Goal: Task Accomplishment & Management: Complete application form

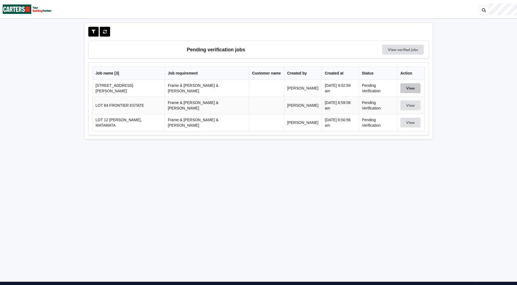
click at [406, 85] on button "View" at bounding box center [410, 88] width 20 height 10
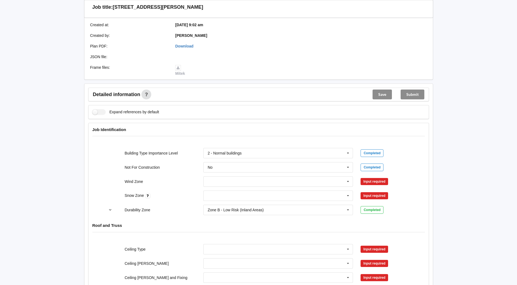
scroll to position [191, 0]
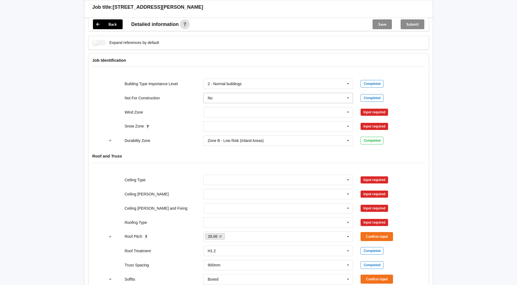
click at [239, 93] on input "text" at bounding box center [278, 98] width 149 height 10
click at [236, 94] on input "text" at bounding box center [278, 98] width 149 height 10
click at [173, 103] on div "Wind Zone 1. Low - wind speed of 32 m/s 2. Medium - wind speed of 37 m/s 3. Hig…" at bounding box center [258, 112] width 315 height 18
click at [237, 107] on input "text" at bounding box center [278, 112] width 149 height 10
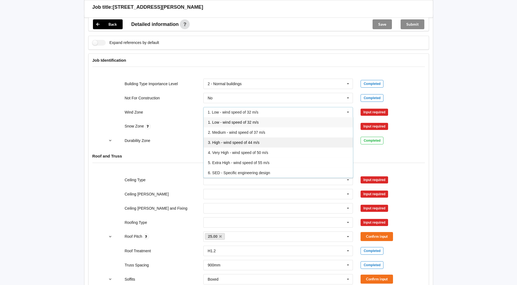
click at [236, 140] on span "3. High - wind speed of 44 m/s" at bounding box center [234, 142] width 52 height 4
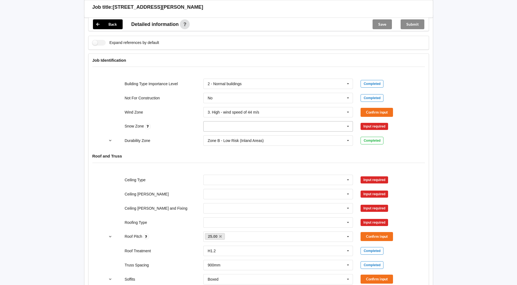
click at [227, 122] on input "text" at bounding box center [278, 126] width 149 height 10
click at [220, 132] on div "N0" at bounding box center [278, 136] width 149 height 10
click at [227, 110] on div "3. High - wind speed of 44 m/s" at bounding box center [234, 112] width 52 height 4
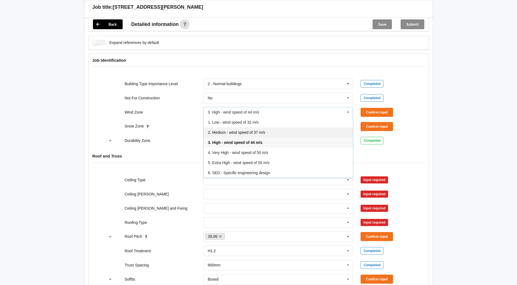
click at [226, 127] on div "2. Medium - wind speed of 37 m/s" at bounding box center [278, 132] width 149 height 10
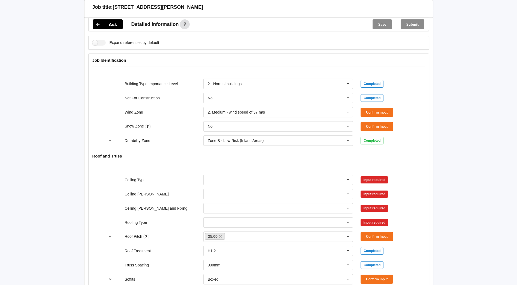
click at [179, 117] on div "Snow Zone N0 N0 N1 N2 N3 N4 N5 None Confirm input" at bounding box center [258, 126] width 315 height 18
click at [376, 108] on button "Confirm input" at bounding box center [377, 112] width 32 height 9
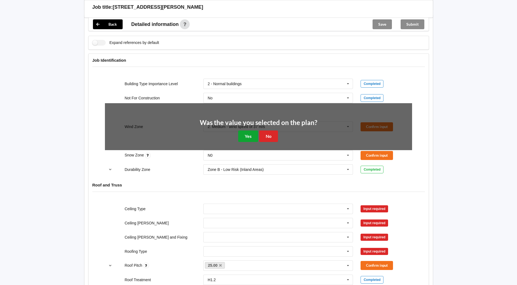
click at [238, 130] on button "Yes" at bounding box center [248, 135] width 20 height 11
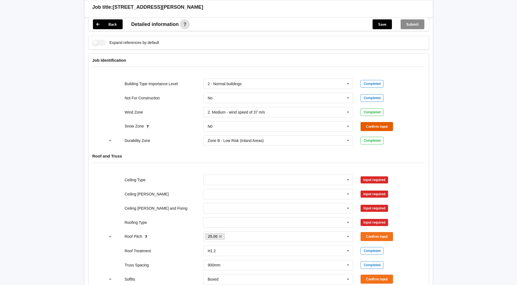
click at [380, 122] on button "Confirm input" at bounding box center [377, 126] width 32 height 9
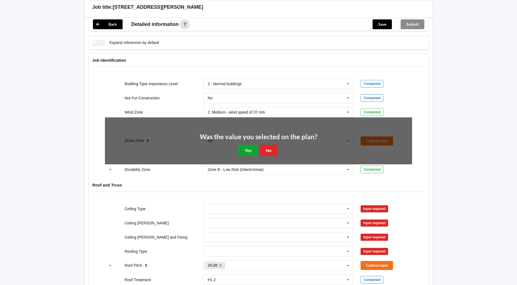
click at [247, 144] on button "Yes" at bounding box center [248, 149] width 20 height 11
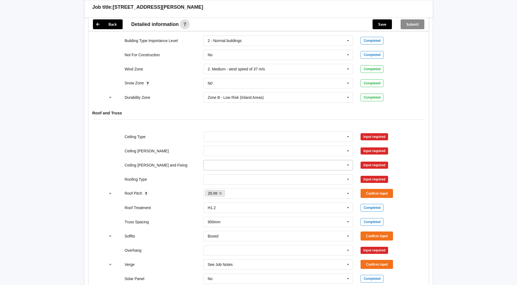
scroll to position [245, 0]
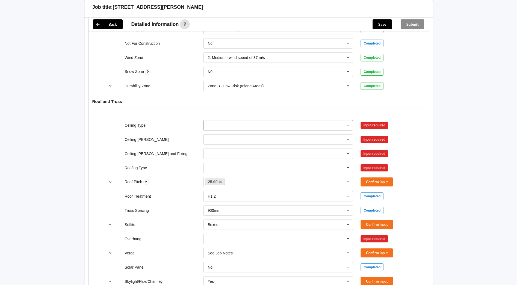
click at [346, 123] on icon at bounding box center [348, 125] width 8 height 10
click at [228, 160] on div "13mm Gib" at bounding box center [278, 165] width 149 height 10
click at [237, 135] on input "text" at bounding box center [278, 139] width 149 height 10
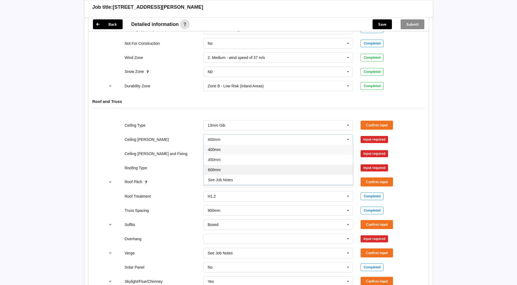
click at [224, 164] on div "600mm" at bounding box center [278, 169] width 149 height 10
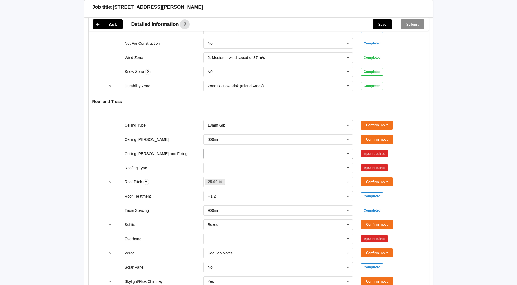
click at [239, 149] on input "text" at bounding box center [278, 154] width 149 height 10
click at [231, 161] on span "Direct Fixed Metal" at bounding box center [223, 163] width 31 height 4
click at [226, 163] on input "text" at bounding box center [278, 168] width 149 height 10
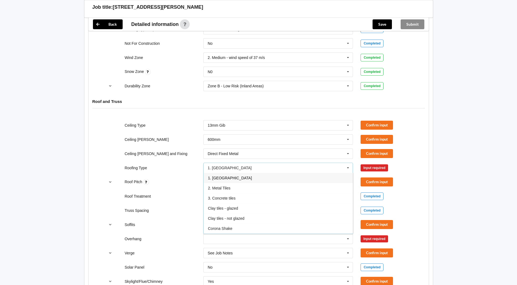
click at [220, 176] on span "1. [GEOGRAPHIC_DATA]" at bounding box center [230, 178] width 44 height 4
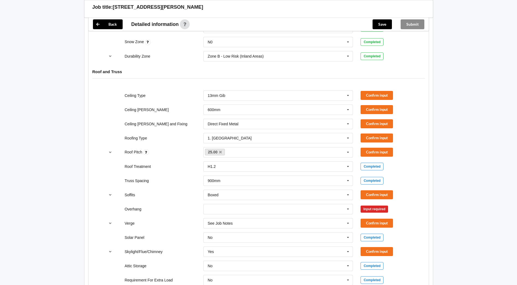
scroll to position [273, 0]
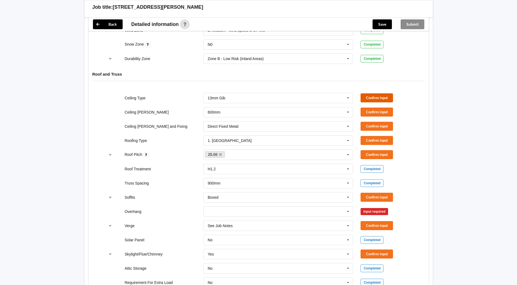
click at [372, 96] on button "Confirm input" at bounding box center [377, 97] width 32 height 9
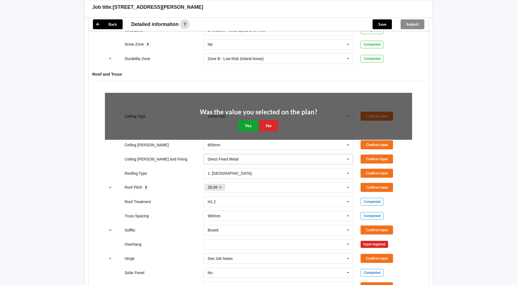
click at [252, 122] on button "Yes" at bounding box center [248, 125] width 20 height 11
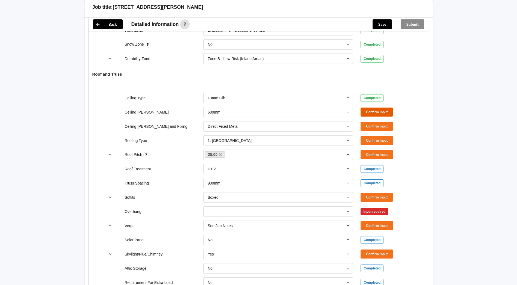
click at [386, 107] on button "Confirm input" at bounding box center [377, 111] width 32 height 9
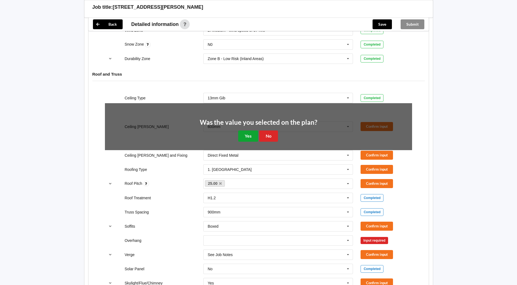
click at [251, 130] on button "Yes" at bounding box center [248, 135] width 20 height 11
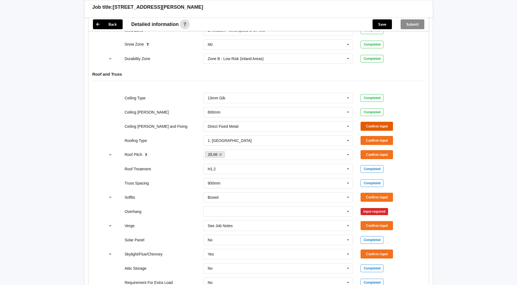
click at [376, 122] on button "Confirm input" at bounding box center [377, 126] width 32 height 9
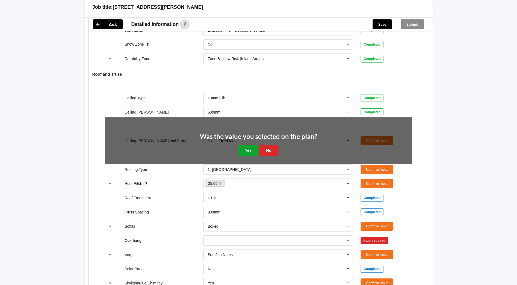
click at [241, 144] on button "Yes" at bounding box center [248, 149] width 20 height 11
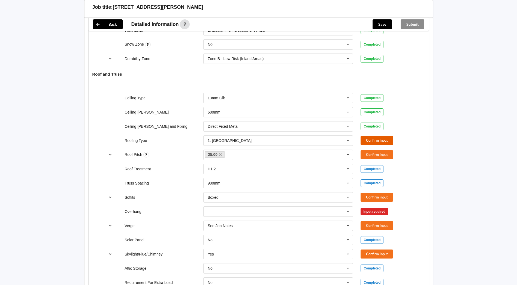
click at [379, 136] on button "Confirm input" at bounding box center [377, 140] width 32 height 9
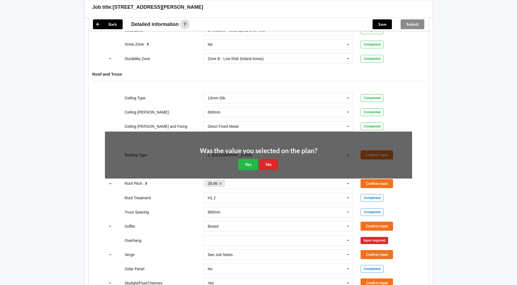
click at [261, 151] on div "Was the value you selected on the plan? Yes No" at bounding box center [258, 158] width 117 height 23
click at [249, 159] on button "Yes" at bounding box center [248, 164] width 20 height 11
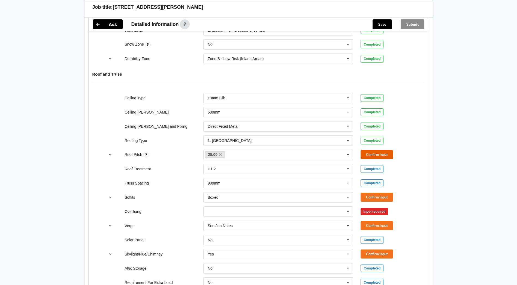
click at [372, 151] on button "Confirm input" at bounding box center [377, 154] width 32 height 9
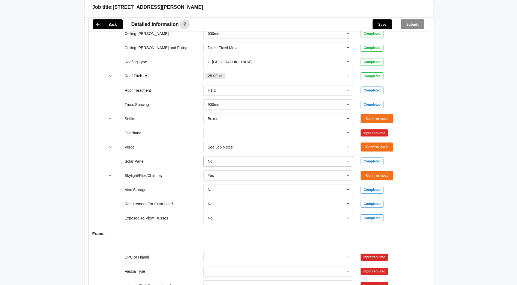
scroll to position [354, 0]
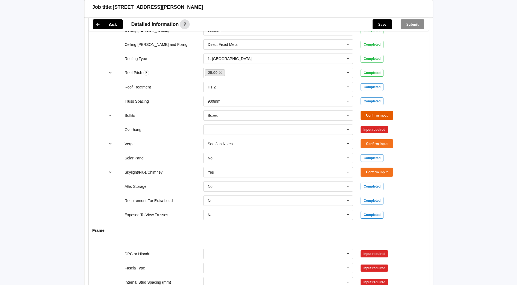
click at [382, 111] on button "Confirm input" at bounding box center [377, 115] width 32 height 9
click at [349, 125] on icon at bounding box center [348, 130] width 8 height 10
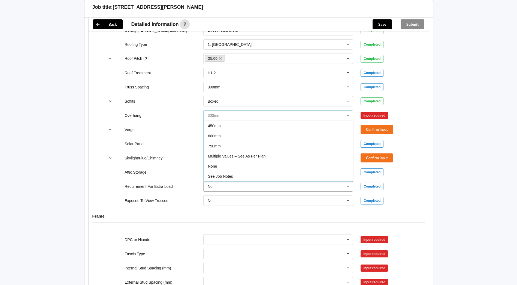
scroll to position [382, 0]
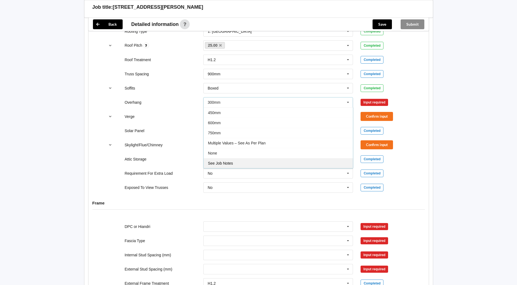
click at [234, 159] on div "See Job Notes" at bounding box center [278, 163] width 149 height 10
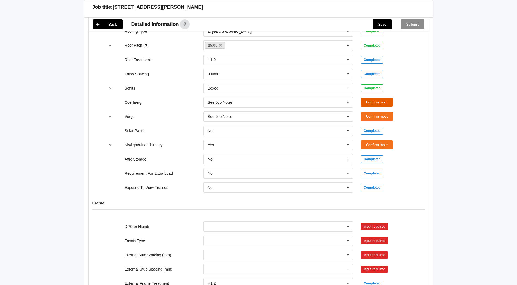
click at [385, 98] on button "Confirm input" at bounding box center [377, 102] width 32 height 9
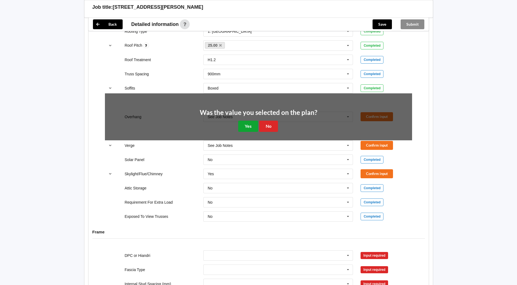
click at [246, 120] on button "Yes" at bounding box center [248, 125] width 20 height 11
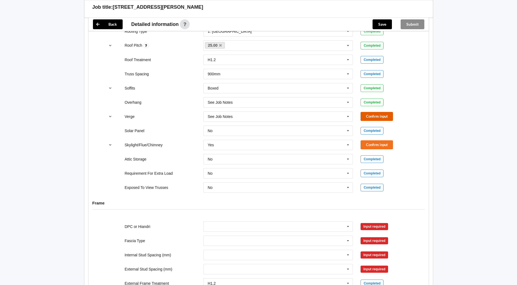
click at [381, 115] on button "Confirm input" at bounding box center [377, 116] width 32 height 9
click at [381, 140] on button "Confirm input" at bounding box center [377, 144] width 32 height 9
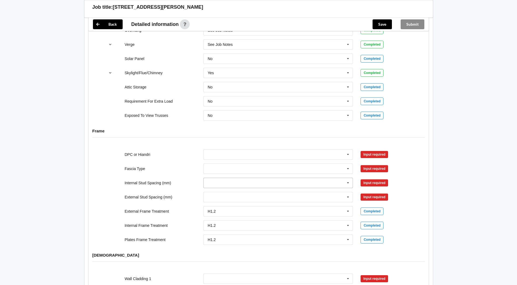
scroll to position [491, 0]
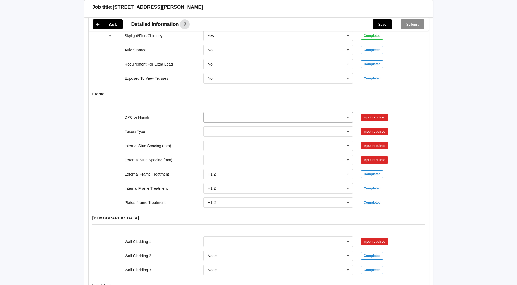
click at [351, 113] on icon at bounding box center [348, 117] width 8 height 10
click at [258, 123] on div "DPC Fitted" at bounding box center [278, 127] width 149 height 10
click at [346, 128] on icon at bounding box center [348, 131] width 8 height 10
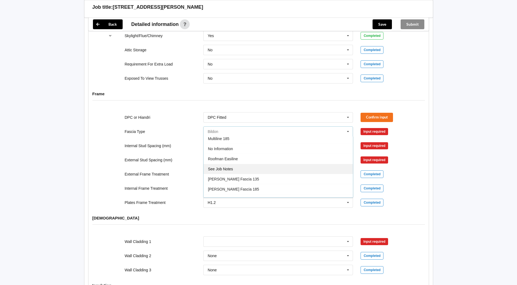
scroll to position [181, 0]
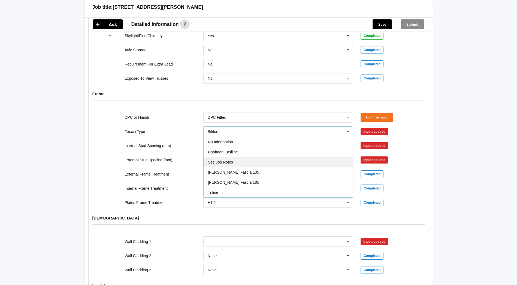
click at [219, 160] on span "See Job Notes" at bounding box center [220, 162] width 25 height 4
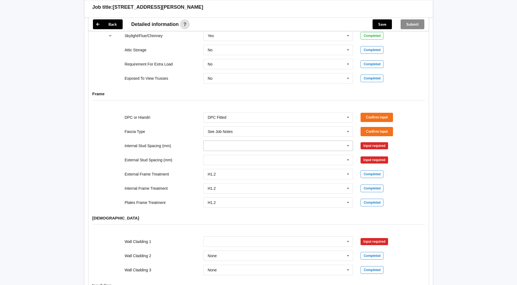
click at [351, 141] on icon at bounding box center [348, 146] width 8 height 10
click at [230, 201] on div "See Job Notes" at bounding box center [278, 206] width 149 height 10
click at [348, 155] on icon at bounding box center [348, 160] width 8 height 10
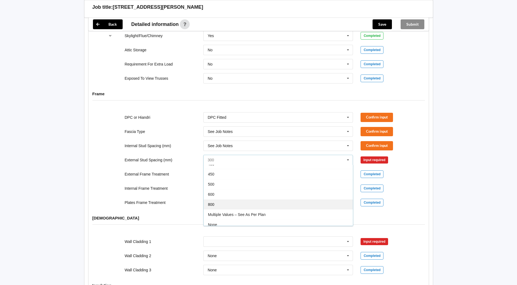
scroll to position [30, 0]
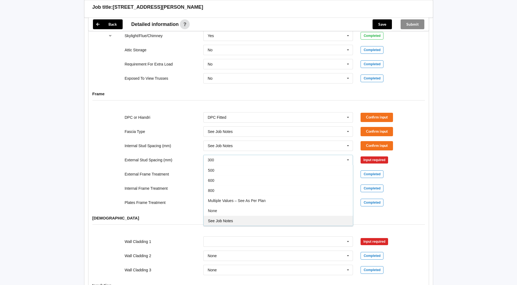
click at [235, 215] on div "See Job Notes" at bounding box center [278, 220] width 149 height 10
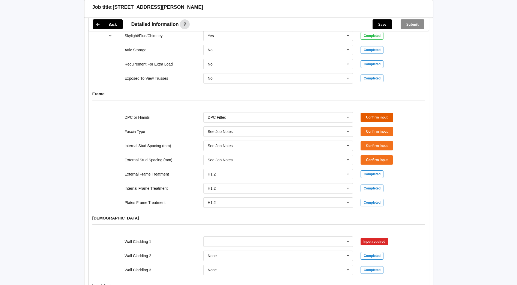
click at [385, 113] on button "Confirm input" at bounding box center [377, 117] width 32 height 9
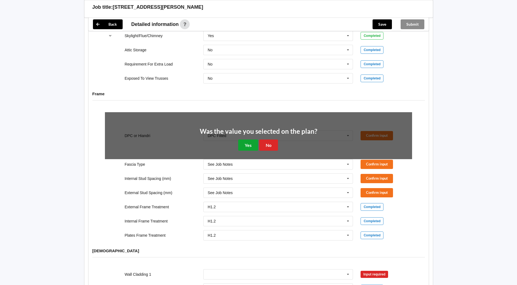
drag, startPoint x: 247, startPoint y: 136, endPoint x: 288, endPoint y: 137, distance: 40.1
click at [247, 139] on button "Yes" at bounding box center [248, 144] width 20 height 11
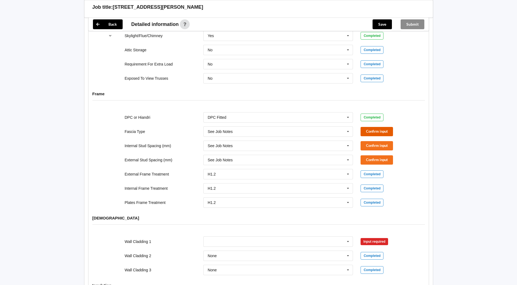
click at [377, 127] on button "Confirm input" at bounding box center [377, 131] width 32 height 9
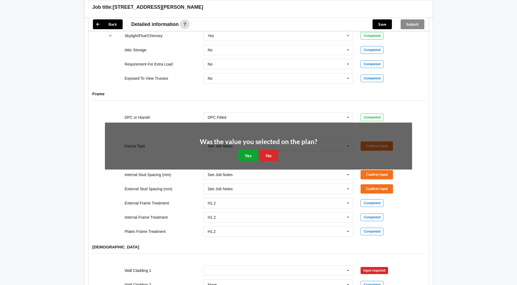
click at [250, 150] on button "Yes" at bounding box center [248, 155] width 20 height 11
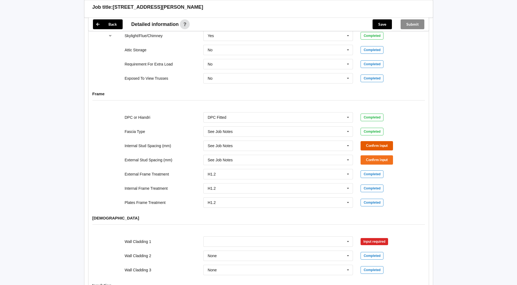
click at [374, 141] on button "Confirm input" at bounding box center [377, 145] width 32 height 9
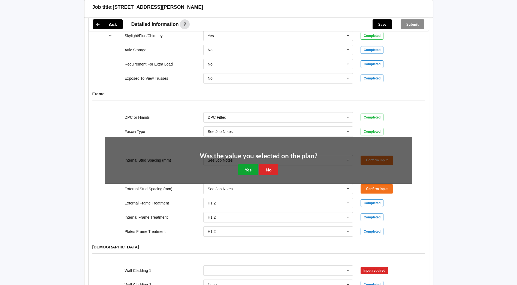
click at [250, 164] on button "Yes" at bounding box center [248, 169] width 20 height 11
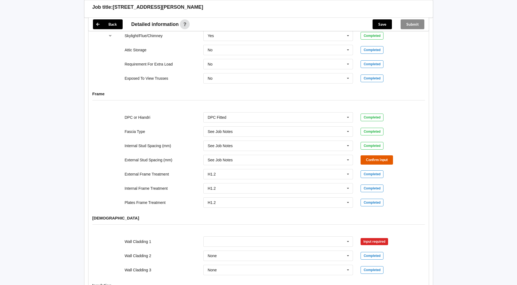
click at [375, 155] on button "Confirm input" at bounding box center [377, 159] width 32 height 9
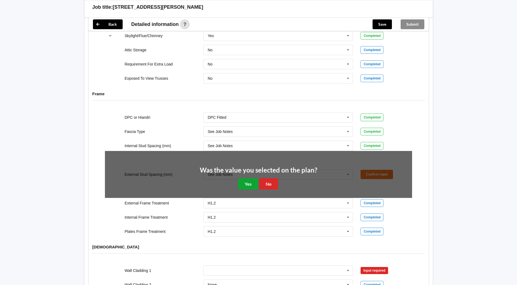
click at [246, 178] on button "Yes" at bounding box center [248, 183] width 20 height 11
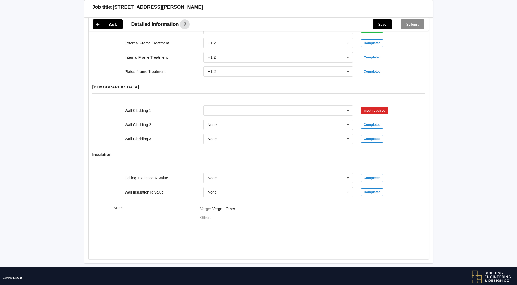
scroll to position [626, 0]
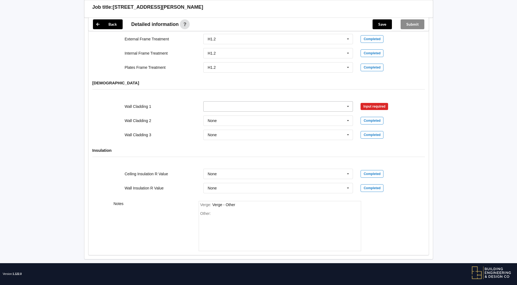
click at [352, 103] on icon at bounding box center [348, 106] width 8 height 10
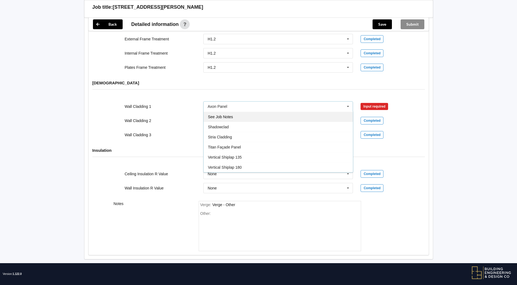
click at [243, 114] on div "See Job Notes" at bounding box center [278, 116] width 149 height 10
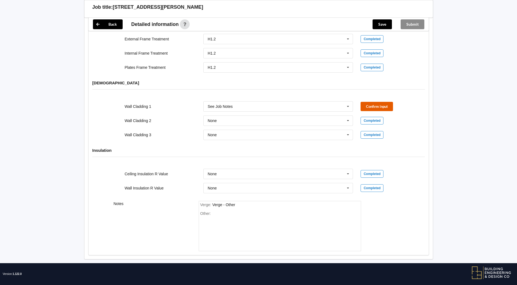
click at [384, 102] on button "Confirm input" at bounding box center [377, 106] width 32 height 9
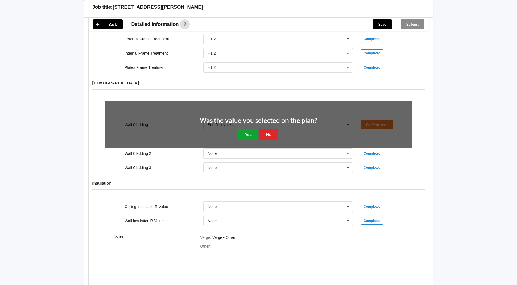
click at [253, 129] on button "Yes" at bounding box center [248, 133] width 20 height 11
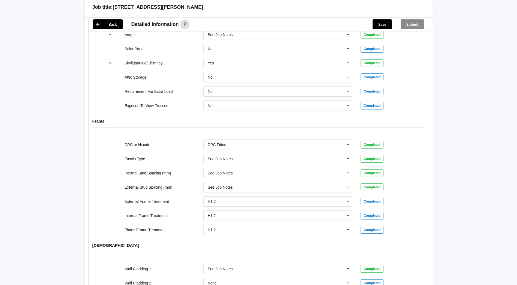
scroll to position [626, 0]
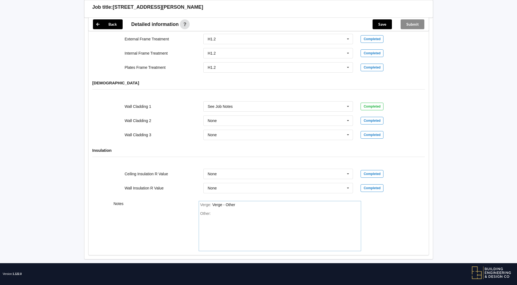
click at [251, 213] on div "Other:" at bounding box center [279, 230] width 159 height 38
paste div "Other"
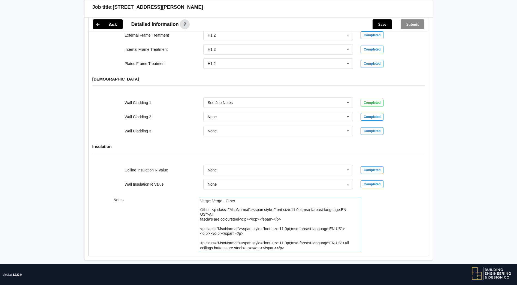
scroll to position [630, 0]
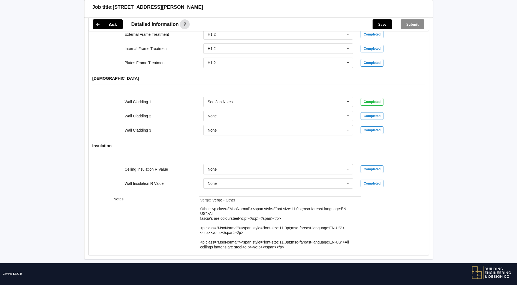
click at [211, 206] on div "Other: <p class="MsoNormal"><span style="font-size:11.0pt;mso-fareast-language:…" at bounding box center [279, 227] width 159 height 43
drag, startPoint x: 211, startPoint y: 203, endPoint x: 315, endPoint y: 234, distance: 108.2
click at [315, 234] on div "Other: <p class="MsoNormal"><span style="font-size:11.0pt;mso-fareast-language:…" at bounding box center [279, 227] width 159 height 43
click at [291, 244] on div "Other: <p class="MsoNormal"><span style="font-size:11.0pt;mso-fareast-language:…" at bounding box center [279, 227] width 159 height 43
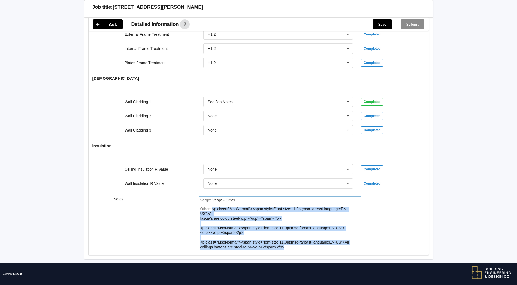
drag, startPoint x: 288, startPoint y: 243, endPoint x: 193, endPoint y: 201, distance: 104.2
click at [193, 201] on div "Notes Verge : Verge - Other Other: <p class="MsoNormal"><span style="font-size:…" at bounding box center [259, 223] width 340 height 62
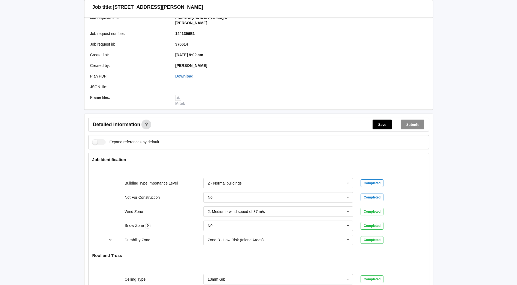
scroll to position [0, 0]
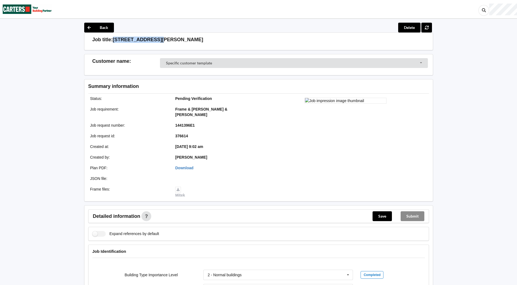
drag, startPoint x: 113, startPoint y: 40, endPoint x: 176, endPoint y: 40, distance: 62.4
click at [176, 40] on div "Job title: 144 CRAMPTON ROAD" at bounding box center [260, 40] width 337 height 6
copy h3 "144 CRAMPTON ROAD"
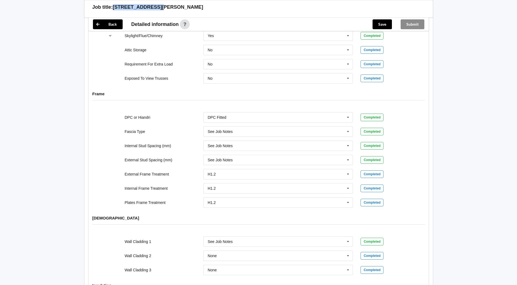
scroll to position [626, 0]
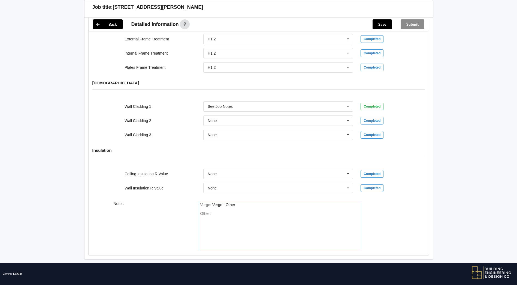
click at [222, 215] on div "Other:" at bounding box center [279, 230] width 159 height 38
drag, startPoint x: 212, startPoint y: 209, endPoint x: 245, endPoint y: 212, distance: 33.7
click at [245, 212] on div "Other: ,...''LNNNGJKL" at bounding box center [279, 230] width 159 height 38
click at [224, 218] on div "Other:" at bounding box center [279, 230] width 159 height 38
click at [205, 214] on div "Other:" at bounding box center [279, 230] width 159 height 38
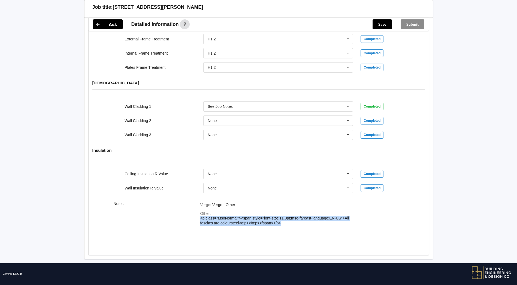
drag, startPoint x: 286, startPoint y: 218, endPoint x: 191, endPoint y: 213, distance: 95.2
click at [191, 213] on div "Notes Verge : Verge - Other Other: <p class="MsoNormal"><span style="font-size:…" at bounding box center [259, 226] width 340 height 58
click at [211, 228] on div "Other: all facia's are coloursteel all ceilings battens are steel" at bounding box center [279, 230] width 159 height 38
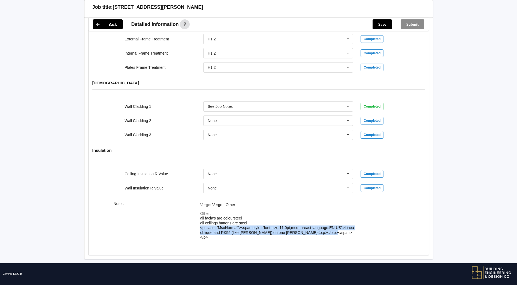
drag, startPoint x: 327, startPoint y: 227, endPoint x: 184, endPoint y: 224, distance: 142.6
click at [184, 224] on div "Notes Verge : Verge - Other Other: all facia's are coloursteel all ceilings bat…" at bounding box center [259, 226] width 340 height 58
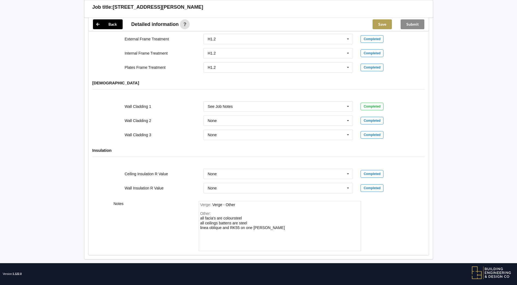
click at [377, 22] on button "Save" at bounding box center [382, 24] width 19 height 10
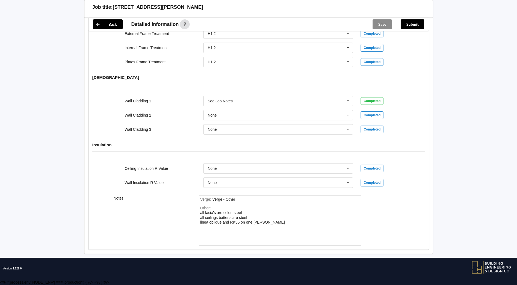
scroll to position [600, 0]
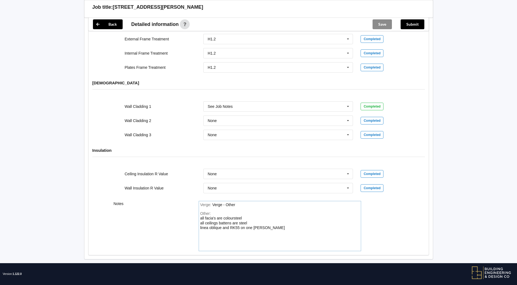
click at [252, 215] on div "Other: all facia's are coloursteel all ceilings battens are steel linea oblique…" at bounding box center [279, 230] width 159 height 38
drag, startPoint x: 249, startPoint y: 217, endPoint x: 195, endPoint y: 210, distance: 54.3
click at [195, 210] on div "Verge : Verge - Other Other: all facia's are coloursteel all ceilings battens a…" at bounding box center [280, 226] width 170 height 50
click at [407, 21] on button "Submit" at bounding box center [413, 24] width 24 height 10
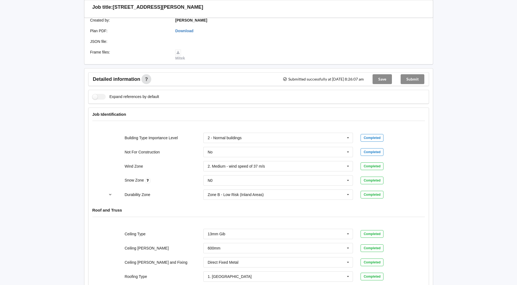
scroll to position [0, 0]
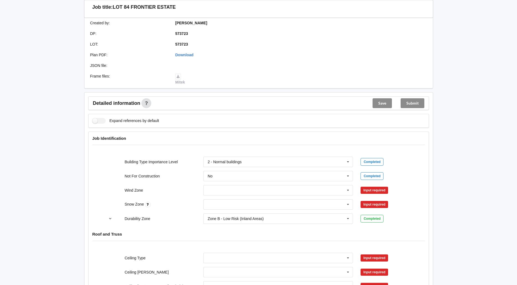
scroll to position [164, 0]
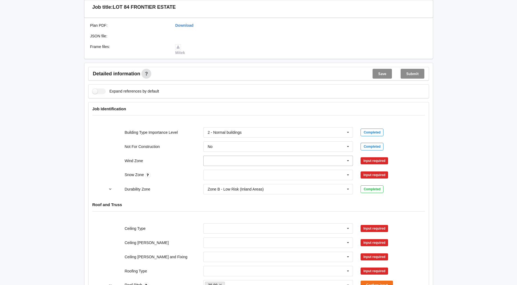
click at [350, 156] on icon at bounding box center [348, 161] width 8 height 10
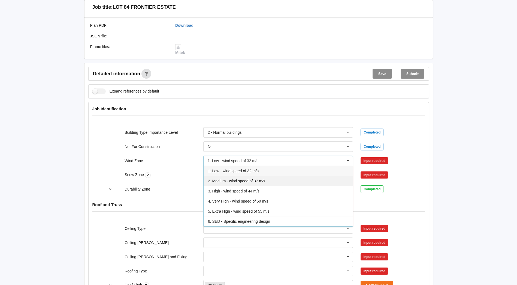
click at [251, 179] on span "2. Medium - wind speed of 37 m/s" at bounding box center [236, 181] width 57 height 4
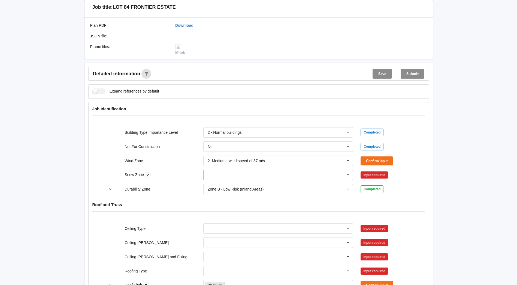
click at [346, 170] on icon at bounding box center [348, 175] width 8 height 10
click at [249, 180] on div "N0" at bounding box center [278, 185] width 149 height 10
click at [385, 157] on button "Confirm input" at bounding box center [377, 160] width 32 height 9
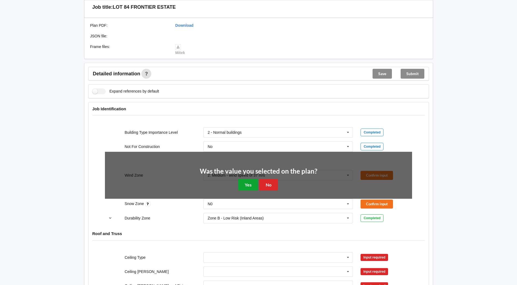
click at [243, 179] on button "Yes" at bounding box center [248, 184] width 20 height 11
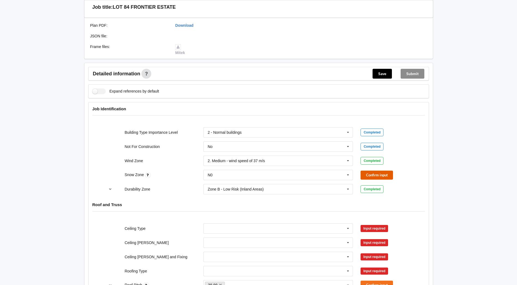
click at [375, 170] on button "Confirm input" at bounding box center [377, 174] width 32 height 9
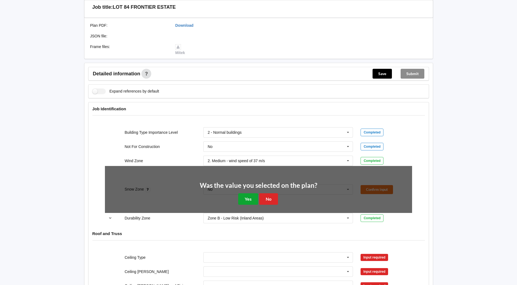
click at [253, 193] on button "Yes" at bounding box center [248, 198] width 20 height 11
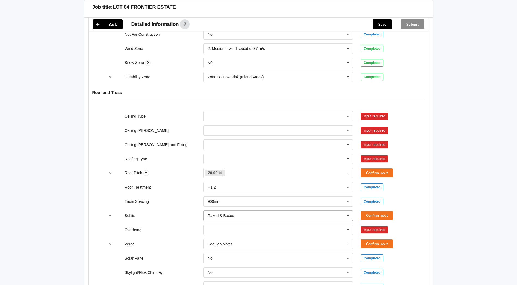
scroll to position [300, 0]
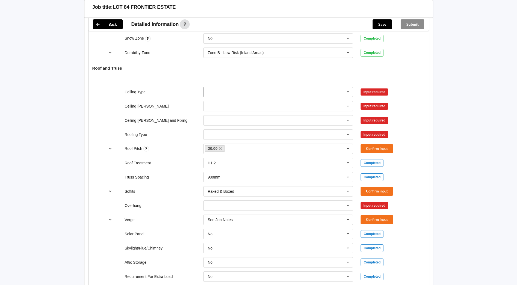
click at [336, 87] on input "text" at bounding box center [278, 92] width 149 height 10
click at [221, 130] on span "13mm Gib" at bounding box center [217, 132] width 18 height 4
click at [346, 102] on icon at bounding box center [348, 106] width 8 height 10
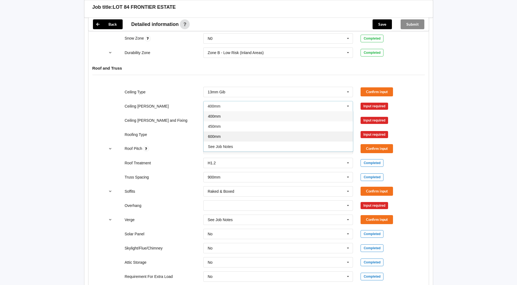
click at [247, 131] on div "600mm" at bounding box center [278, 136] width 149 height 10
click at [346, 116] on icon at bounding box center [348, 120] width 8 height 10
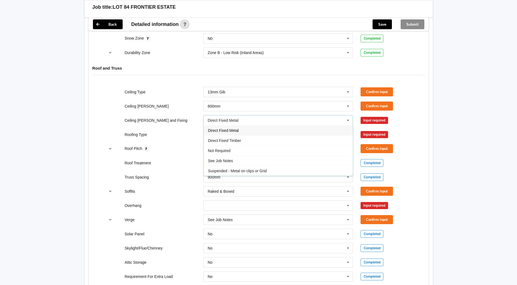
click at [252, 128] on div "Direct Fixed Metal" at bounding box center [278, 130] width 149 height 10
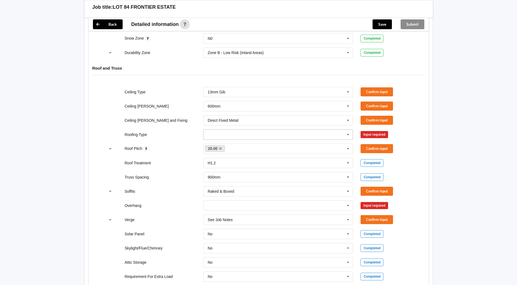
click at [348, 132] on icon at bounding box center [348, 134] width 8 height 10
click at [251, 140] on div "1. [GEOGRAPHIC_DATA]" at bounding box center [278, 144] width 149 height 10
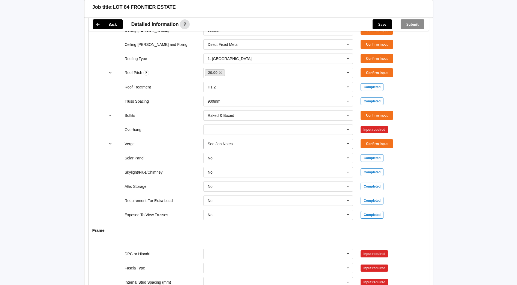
scroll to position [382, 0]
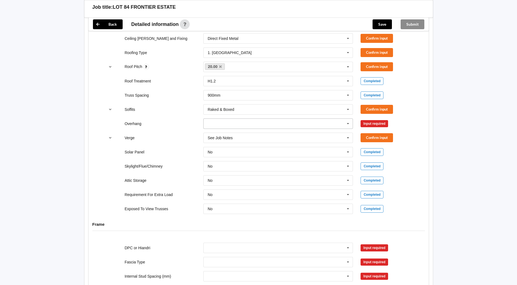
click at [230, 119] on input "text" at bounding box center [278, 124] width 149 height 10
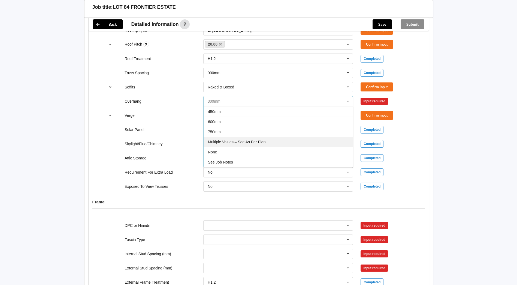
scroll to position [463, 0]
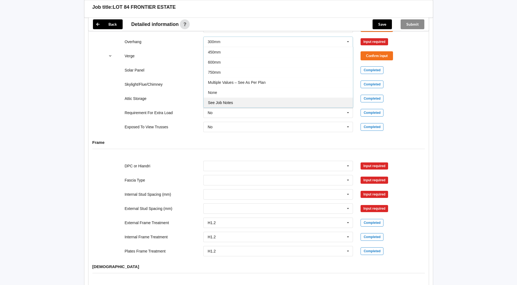
click at [226, 100] on span "See Job Notes" at bounding box center [220, 102] width 25 height 4
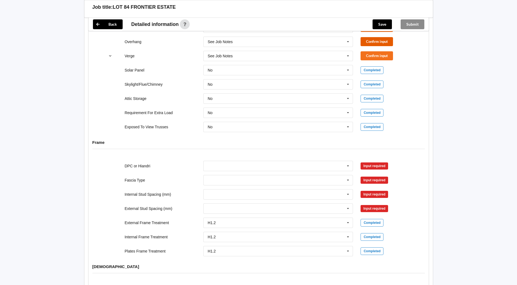
click at [379, 37] on button "Confirm input" at bounding box center [377, 41] width 32 height 9
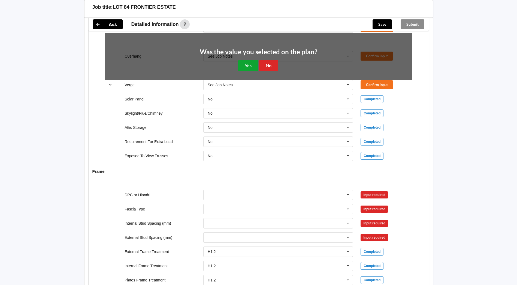
click at [247, 60] on button "Yes" at bounding box center [248, 65] width 20 height 11
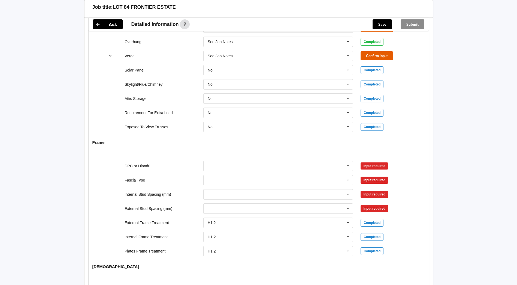
click at [370, 51] on button "Confirm input" at bounding box center [377, 55] width 32 height 9
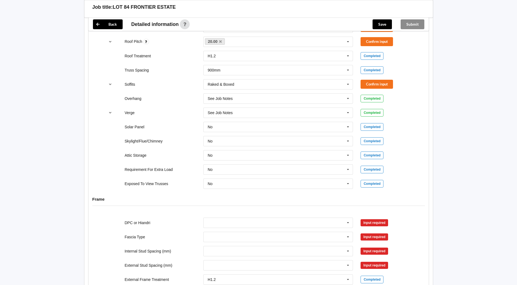
scroll to position [382, 0]
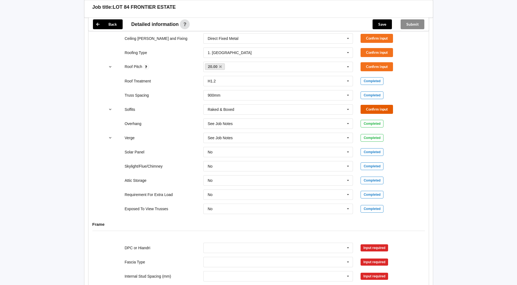
click at [372, 105] on button "Confirm input" at bounding box center [377, 109] width 32 height 9
click at [388, 62] on button "Confirm input" at bounding box center [377, 66] width 32 height 9
click at [386, 48] on button "Confirm input" at bounding box center [377, 52] width 32 height 9
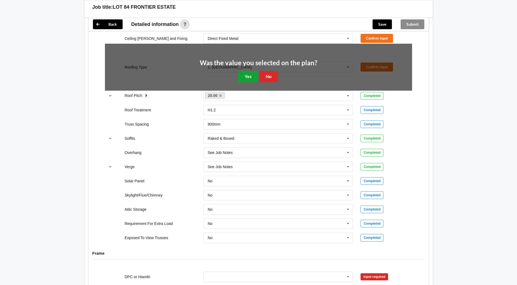
click at [246, 71] on button "Yes" at bounding box center [248, 76] width 20 height 11
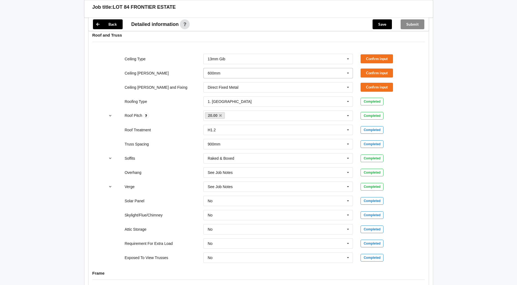
scroll to position [327, 0]
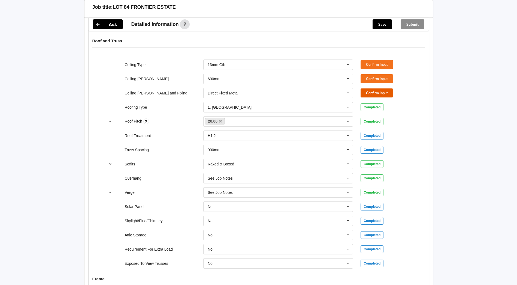
click at [383, 88] on button "Confirm input" at bounding box center [377, 92] width 32 height 9
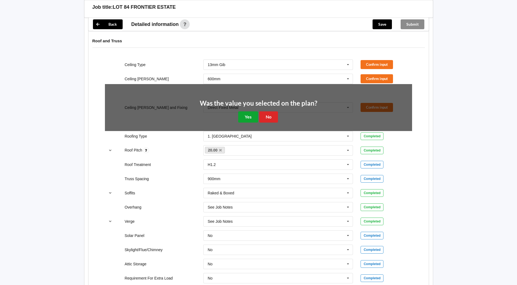
click at [250, 111] on button "Yes" at bounding box center [248, 116] width 20 height 11
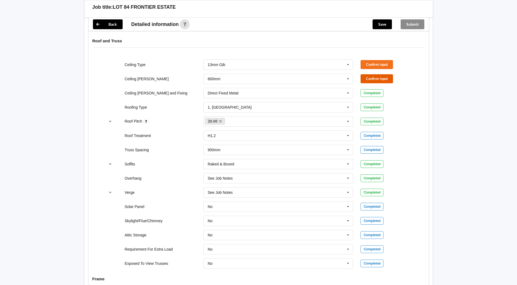
click at [384, 74] on button "Confirm input" at bounding box center [377, 78] width 32 height 9
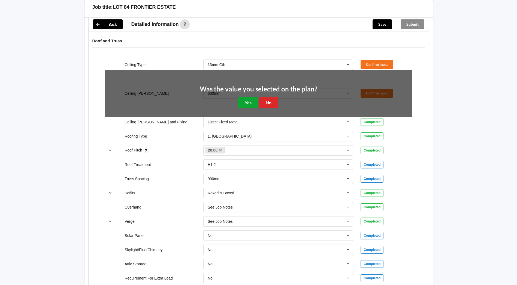
click at [249, 97] on button "Yes" at bounding box center [248, 102] width 20 height 11
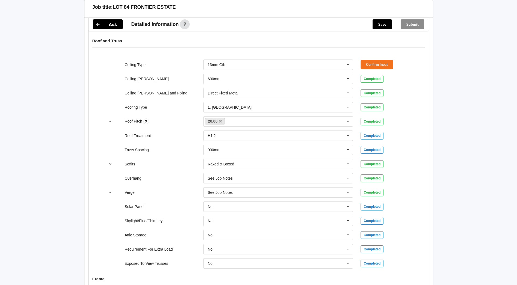
click at [376, 56] on div "Ceiling Type 13mm Gib 10mm Gib 12mm MDF 12mm Ply 13mm Gib None See Job Notes Co…" at bounding box center [258, 65] width 315 height 18
click at [376, 60] on button "Confirm input" at bounding box center [377, 64] width 32 height 9
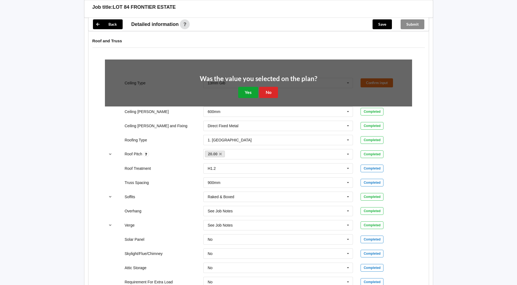
click at [252, 87] on button "Yes" at bounding box center [248, 92] width 20 height 11
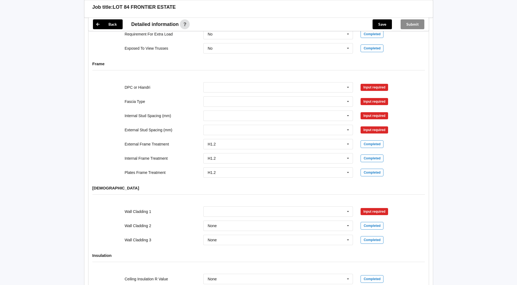
scroll to position [545, 0]
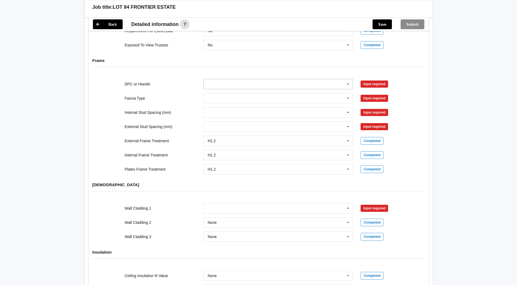
click at [349, 79] on icon at bounding box center [348, 84] width 8 height 10
click at [237, 89] on div "DPC Fitted" at bounding box center [278, 94] width 149 height 10
click at [348, 95] on icon at bounding box center [348, 98] width 8 height 10
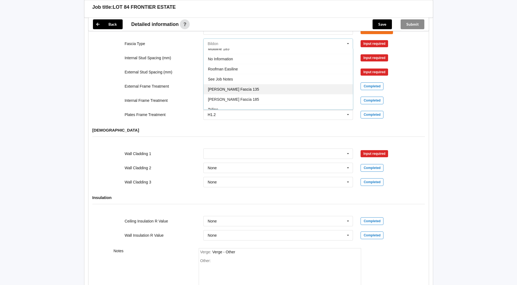
scroll to position [181, 0]
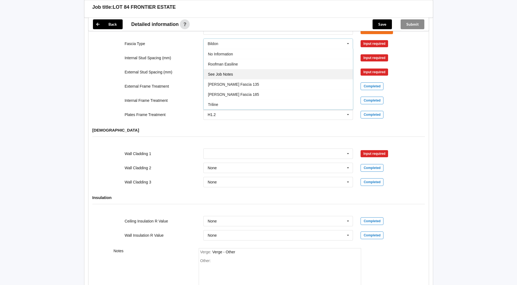
click at [225, 71] on div "See Job Notes" at bounding box center [278, 74] width 149 height 10
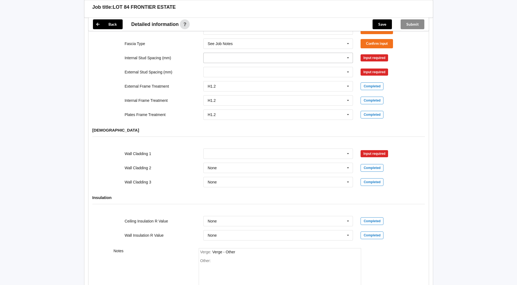
click at [347, 53] on icon at bounding box center [348, 58] width 8 height 10
click at [222, 116] on span "See Job Notes" at bounding box center [220, 118] width 25 height 4
click at [350, 67] on icon at bounding box center [348, 72] width 8 height 10
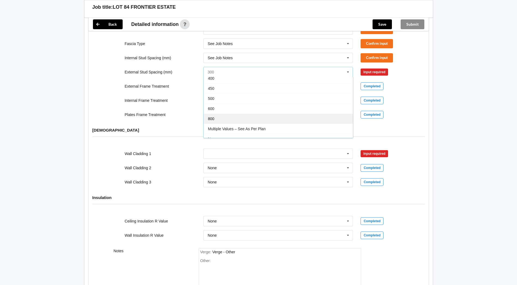
scroll to position [30, 0]
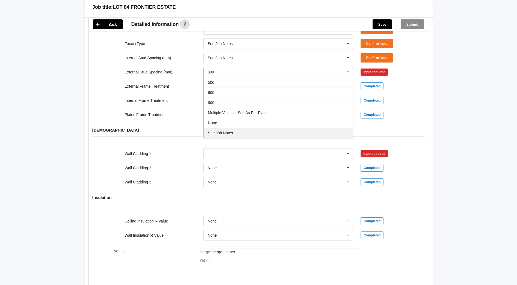
click at [219, 128] on div "See Job Notes" at bounding box center [278, 133] width 149 height 10
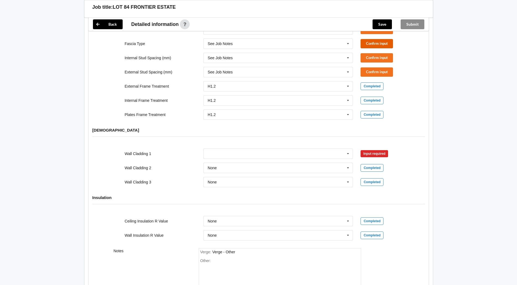
click at [376, 39] on button "Confirm input" at bounding box center [377, 43] width 32 height 9
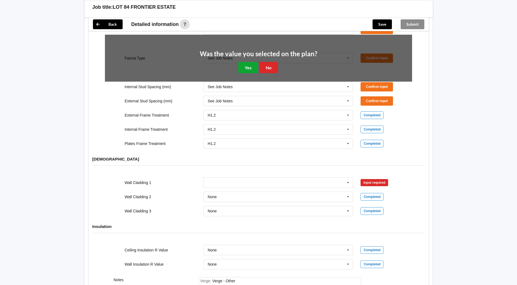
click at [246, 62] on button "Yes" at bounding box center [248, 67] width 20 height 11
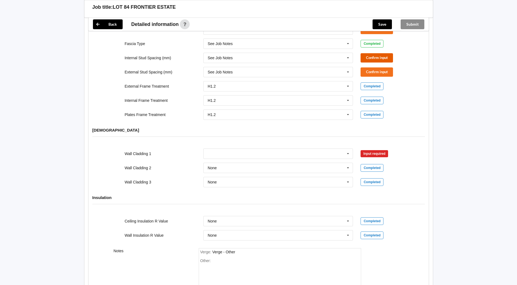
click at [377, 53] on button "Confirm input" at bounding box center [377, 57] width 32 height 9
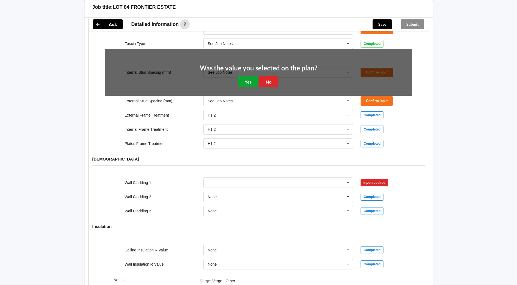
click at [254, 81] on button "Yes" at bounding box center [248, 81] width 20 height 11
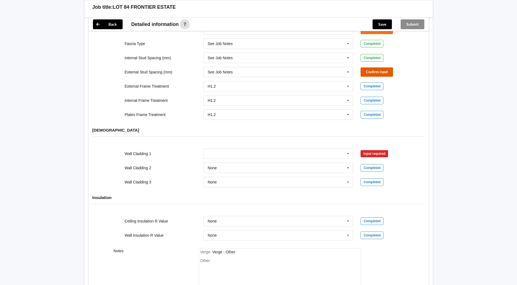
click at [388, 68] on button "Confirm input" at bounding box center [377, 71] width 32 height 9
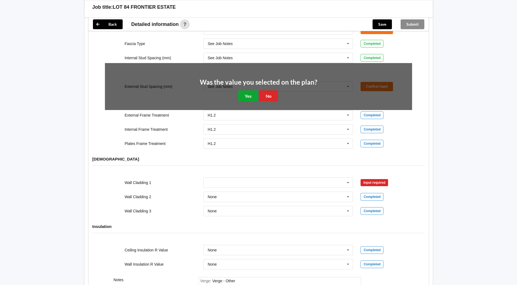
click at [245, 90] on button "Yes" at bounding box center [248, 95] width 20 height 11
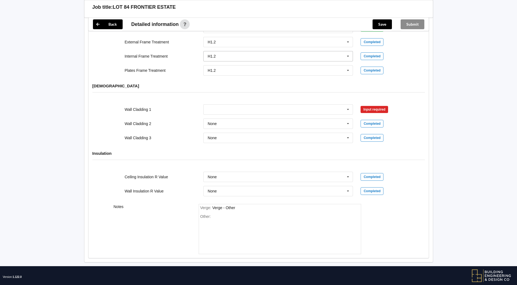
scroll to position [647, 0]
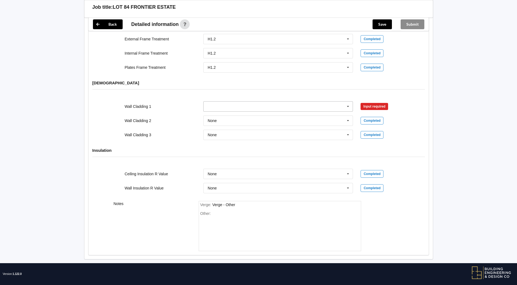
click at [349, 103] on icon at bounding box center [348, 106] width 8 height 10
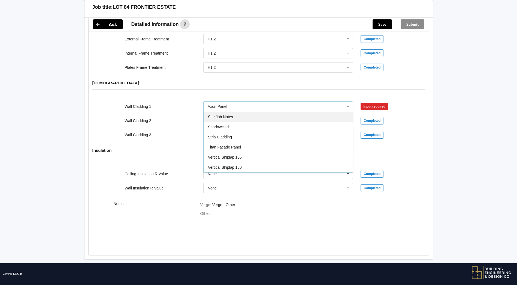
click at [237, 111] on div "See Job Notes" at bounding box center [278, 116] width 149 height 10
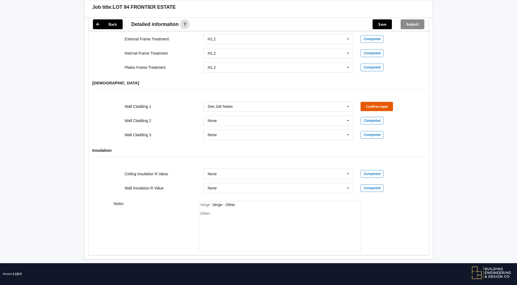
click at [379, 102] on button "Confirm input" at bounding box center [377, 106] width 32 height 9
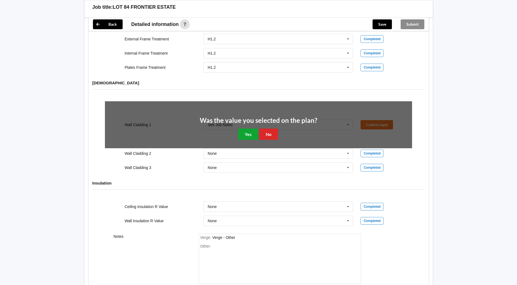
click at [244, 131] on button "Yes" at bounding box center [248, 133] width 20 height 11
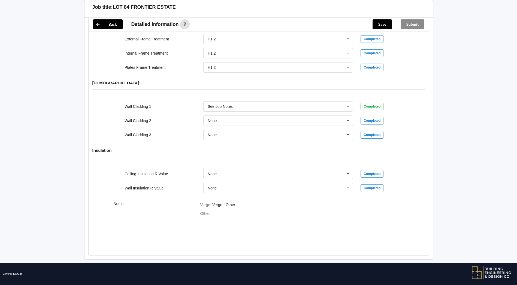
click at [216, 211] on div "Other:" at bounding box center [279, 230] width 159 height 38
click at [213, 211] on div "all facia's are coloursteel all ceilings battens are steel" at bounding box center [226, 215] width 53 height 9
click at [208, 223] on div "Other: all facias are coloursteel all ceilings' battens are steel" at bounding box center [279, 230] width 159 height 38
click at [213, 227] on div "Other: all facias are coloursteel all ceilings' battens are steel" at bounding box center [279, 230] width 159 height 38
click at [380, 22] on button "Save" at bounding box center [382, 24] width 19 height 10
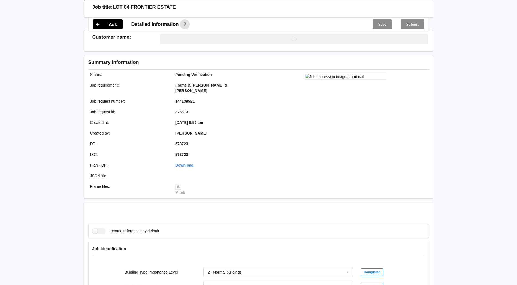
scroll to position [647, 0]
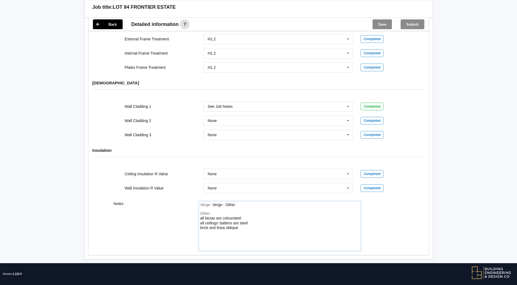
click at [236, 224] on div "all facias are coloursteel all ceilings' battens are steel brick and linea obli…" at bounding box center [224, 220] width 48 height 19
drag, startPoint x: 251, startPoint y: 220, endPoint x: 196, endPoint y: 213, distance: 55.5
click at [196, 213] on div "Verge : Verge - Other Other: all facias are coloursteel all ceilings' battens a…" at bounding box center [280, 226] width 170 height 50
copy div "all facias are coloursteel all ceilings' battens are steel brick and linea obli…"
click at [410, 27] on div "Submit" at bounding box center [412, 24] width 32 height 13
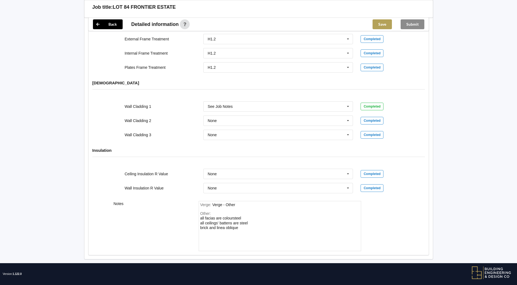
click at [380, 23] on button "Save" at bounding box center [382, 24] width 19 height 10
click at [417, 21] on div "Submit" at bounding box center [412, 24] width 32 height 13
click at [416, 23] on div "Submit" at bounding box center [412, 24] width 32 height 13
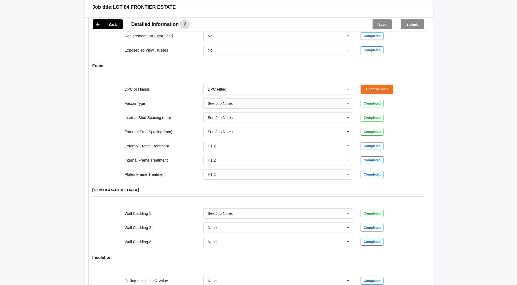
scroll to position [483, 0]
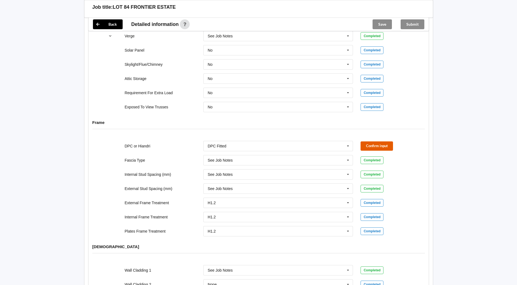
click at [374, 141] on button "Confirm input" at bounding box center [377, 145] width 32 height 9
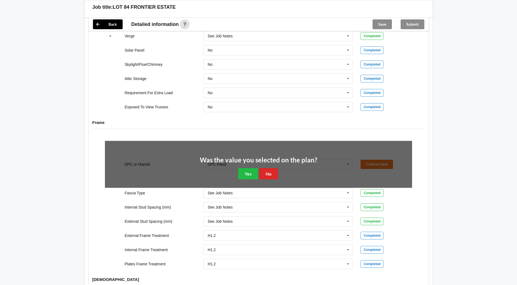
click at [237, 167] on div "Was the value you selected on the plan? Yes No" at bounding box center [258, 168] width 117 height 23
click at [244, 168] on button "Yes" at bounding box center [248, 173] width 20 height 11
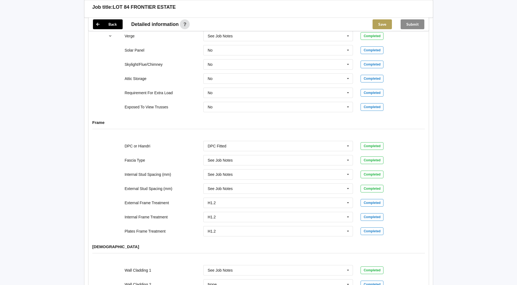
click at [385, 23] on button "Save" at bounding box center [382, 24] width 19 height 10
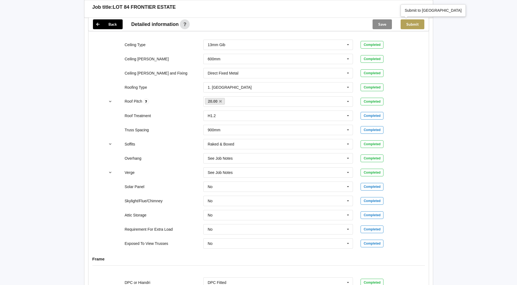
click at [413, 25] on button "Submit" at bounding box center [413, 24] width 24 height 10
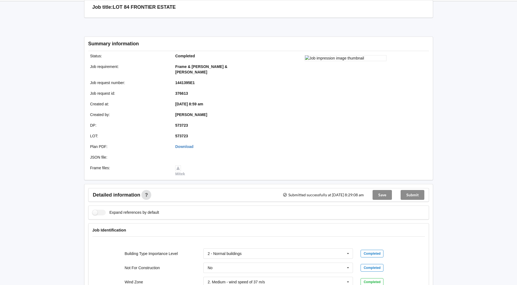
scroll to position [0, 0]
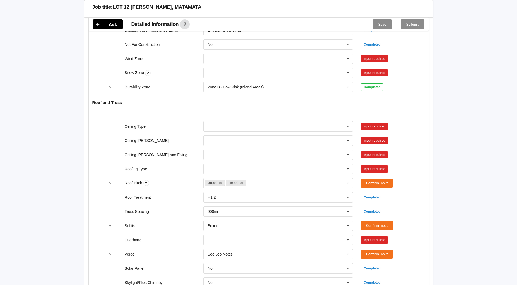
scroll to position [245, 0]
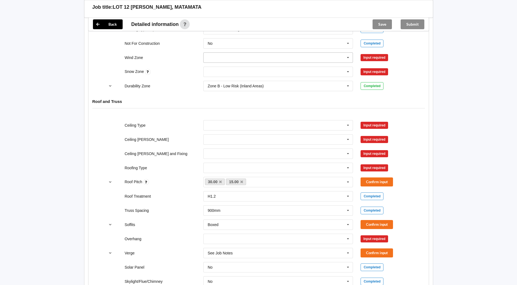
click at [347, 54] on icon at bounding box center [348, 58] width 8 height 10
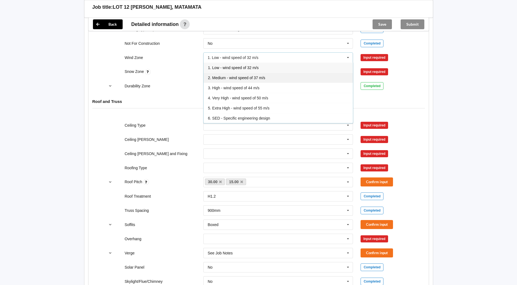
click at [247, 75] on span "2. Medium - wind speed of 37 m/s" at bounding box center [236, 77] width 57 height 4
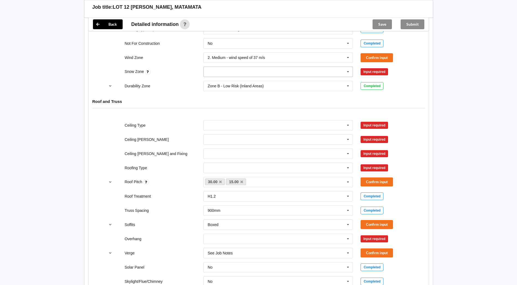
click at [348, 67] on icon at bounding box center [348, 72] width 8 height 10
click at [223, 80] on div "N0" at bounding box center [278, 82] width 149 height 10
click at [378, 49] on div "Wind Zone 2. Medium - wind speed of 37 m/s 1. Low - wind speed of 32 m/s 2. Med…" at bounding box center [258, 58] width 315 height 18
click at [376, 53] on button "Confirm input" at bounding box center [377, 57] width 32 height 9
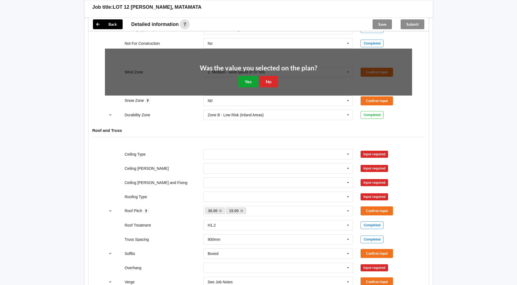
click at [243, 77] on button "Yes" at bounding box center [248, 81] width 20 height 11
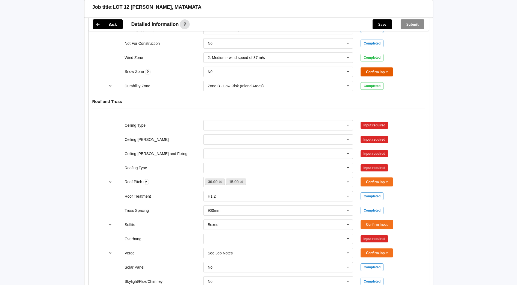
click at [376, 70] on button "Confirm input" at bounding box center [377, 71] width 32 height 9
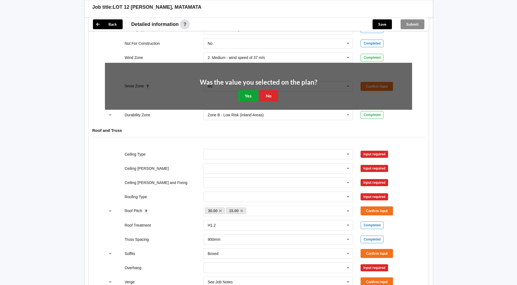
click at [244, 90] on button "Yes" at bounding box center [248, 95] width 20 height 11
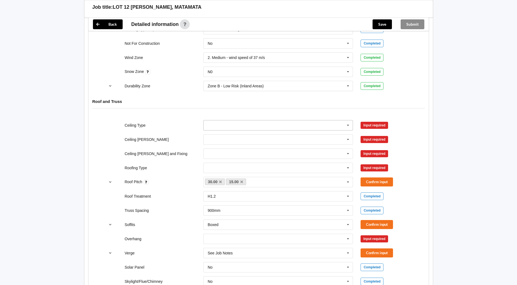
click at [296, 121] on input "text" at bounding box center [278, 125] width 149 height 10
click at [212, 160] on div "13mm Gib" at bounding box center [278, 165] width 149 height 10
click at [228, 136] on input "text" at bounding box center [278, 139] width 149 height 10
click at [221, 166] on div "600mm" at bounding box center [278, 169] width 149 height 10
click at [227, 149] on input "text" at bounding box center [278, 154] width 149 height 10
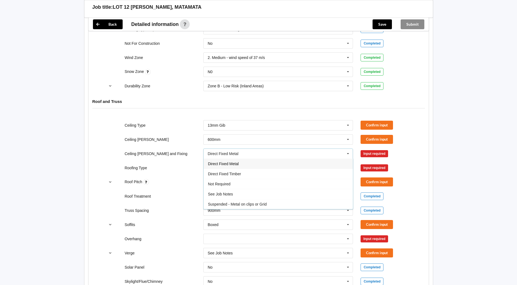
click at [229, 161] on span "Direct Fixed Metal" at bounding box center [223, 163] width 31 height 4
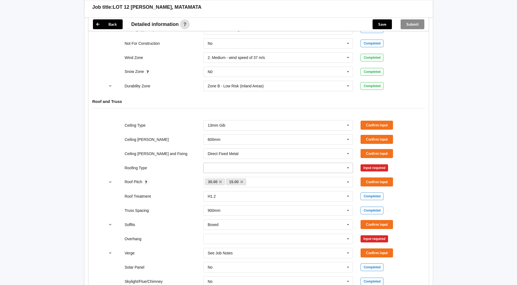
click at [226, 164] on input "text" at bounding box center [278, 168] width 149 height 10
click at [221, 176] on span "1. [GEOGRAPHIC_DATA]" at bounding box center [230, 178] width 44 height 4
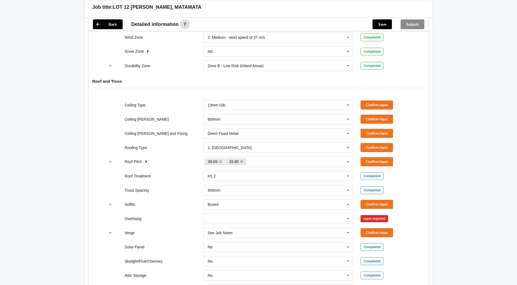
scroll to position [300, 0]
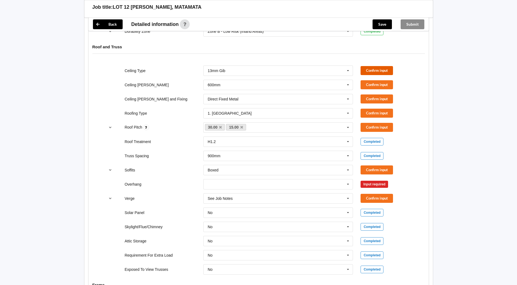
click at [386, 66] on button "Confirm input" at bounding box center [377, 70] width 32 height 9
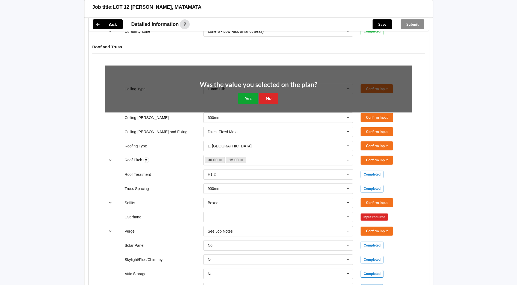
click at [248, 93] on button "Yes" at bounding box center [248, 98] width 20 height 11
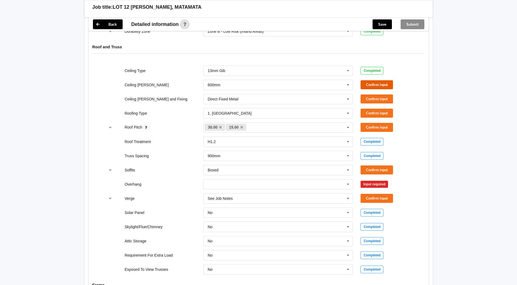
click at [374, 80] on button "Confirm input" at bounding box center [377, 84] width 32 height 9
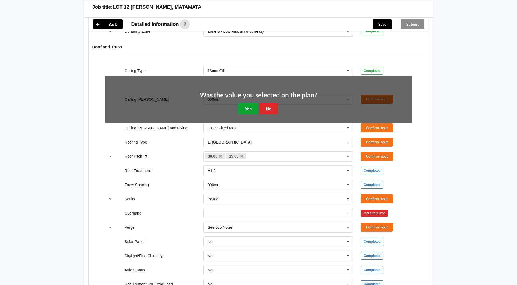
click at [239, 103] on button "Yes" at bounding box center [248, 108] width 20 height 11
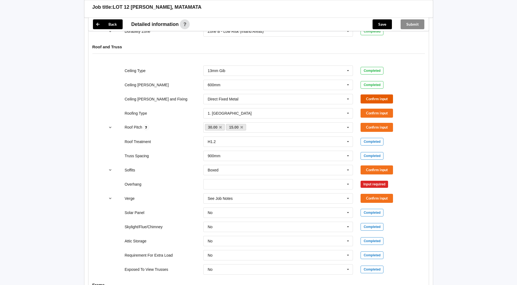
click at [375, 94] on button "Confirm input" at bounding box center [377, 98] width 32 height 9
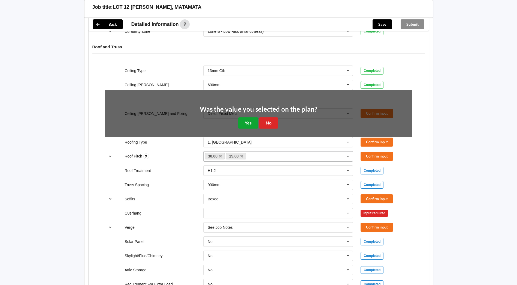
click at [245, 119] on button "Yes" at bounding box center [248, 122] width 20 height 11
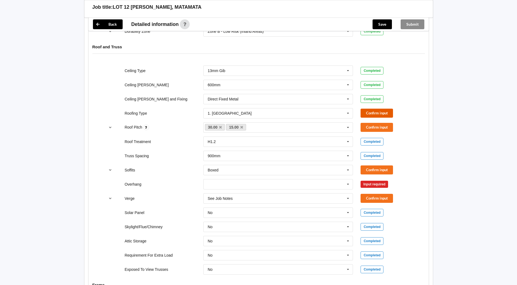
click at [369, 109] on button "Confirm input" at bounding box center [377, 112] width 32 height 9
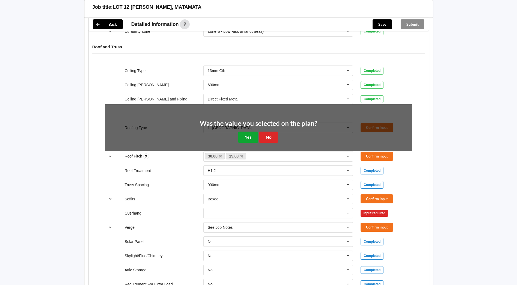
click at [244, 131] on button "Yes" at bounding box center [248, 136] width 20 height 11
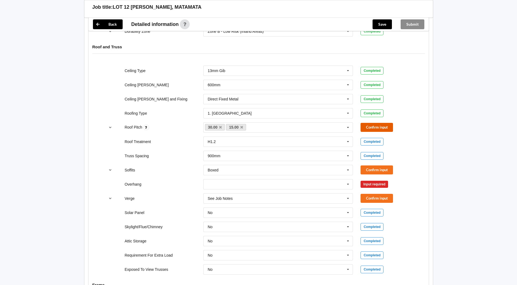
click at [377, 123] on button "Confirm input" at bounding box center [377, 127] width 32 height 9
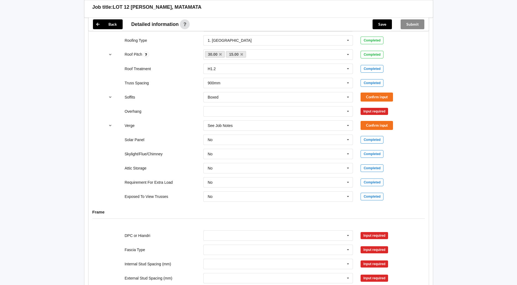
scroll to position [382, 0]
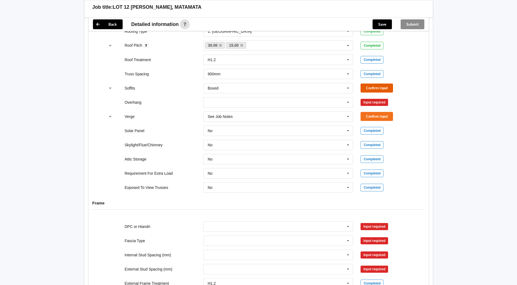
click at [388, 83] on button "Confirm input" at bounding box center [377, 87] width 32 height 9
click at [379, 112] on button "Confirm input" at bounding box center [377, 116] width 32 height 9
click at [348, 98] on icon at bounding box center [348, 102] width 8 height 10
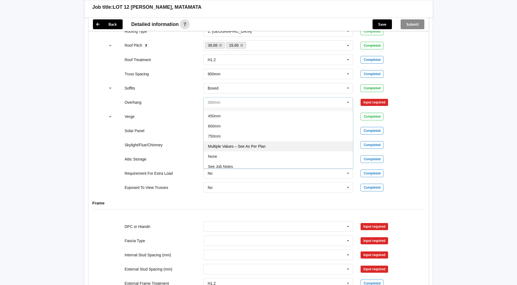
scroll to position [10, 0]
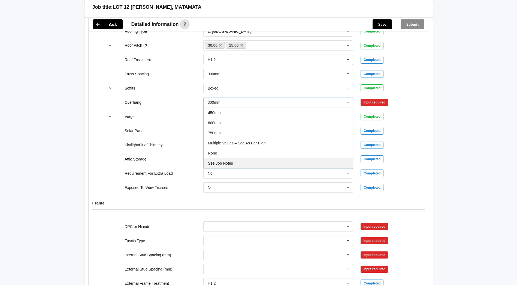
click at [218, 161] on span "See Job Notes" at bounding box center [220, 163] width 25 height 4
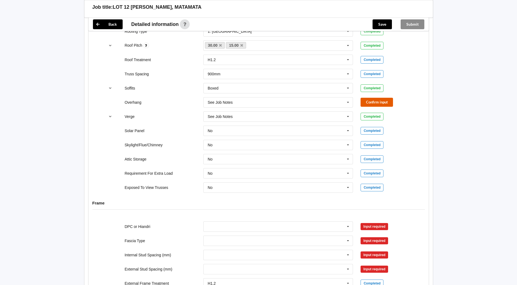
click at [370, 99] on button "Confirm input" at bounding box center [377, 102] width 32 height 9
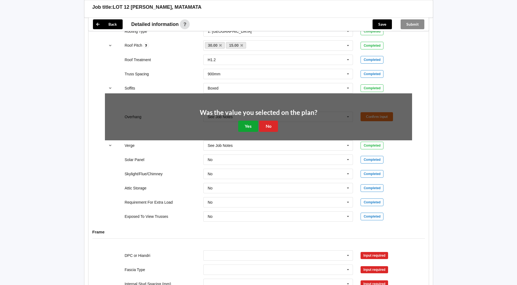
click at [247, 120] on button "Yes" at bounding box center [248, 125] width 20 height 11
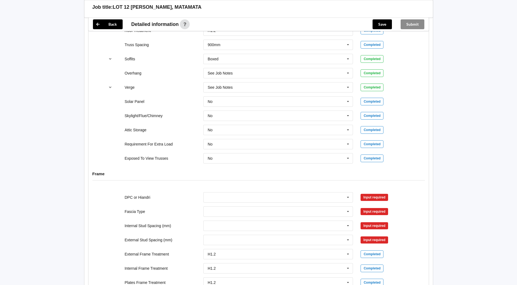
scroll to position [436, 0]
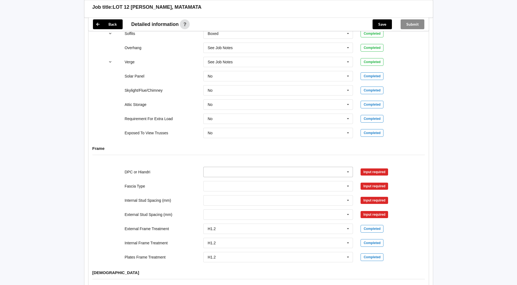
click at [347, 167] on icon at bounding box center [348, 172] width 8 height 10
click at [258, 177] on div "DPC Fitted" at bounding box center [278, 182] width 149 height 10
click at [348, 182] on icon at bounding box center [348, 186] width 8 height 10
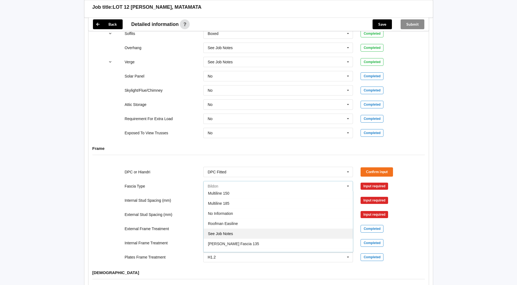
scroll to position [181, 0]
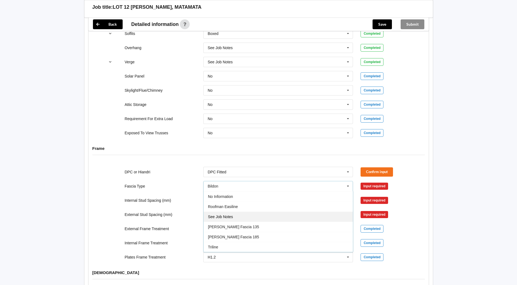
click at [227, 214] on div "See Job Notes" at bounding box center [278, 216] width 149 height 10
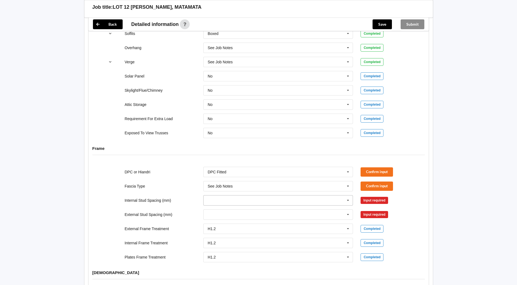
click at [349, 196] on icon at bounding box center [348, 200] width 8 height 10
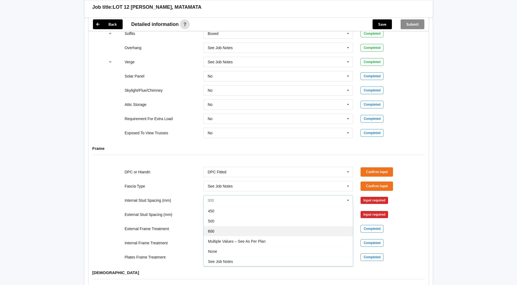
scroll to position [20, 0]
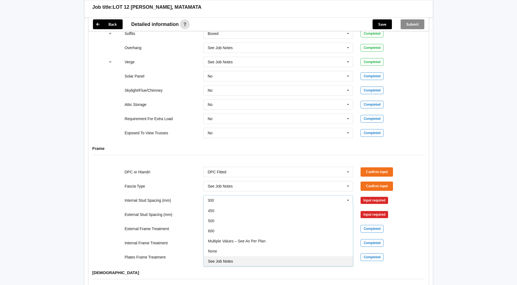
click at [219, 259] on span "See Job Notes" at bounding box center [220, 261] width 25 height 4
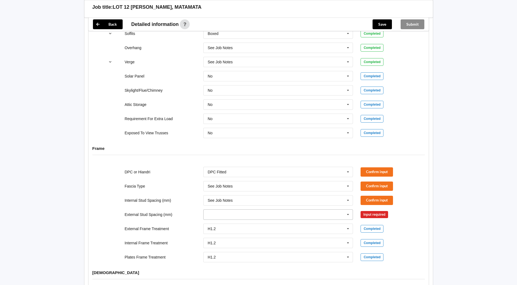
click at [347, 209] on icon at bounding box center [348, 214] width 8 height 10
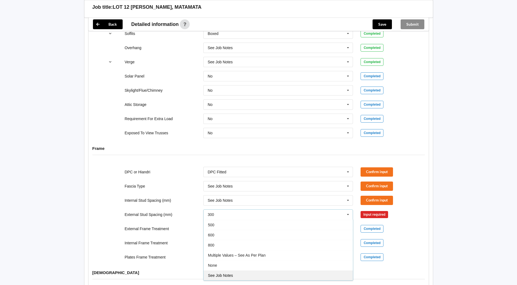
click at [226, 270] on div "See Job Notes" at bounding box center [278, 275] width 149 height 10
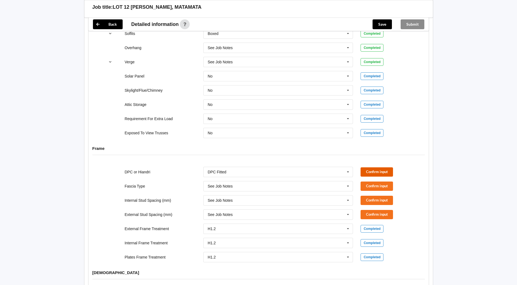
click at [376, 167] on button "Confirm input" at bounding box center [377, 171] width 32 height 9
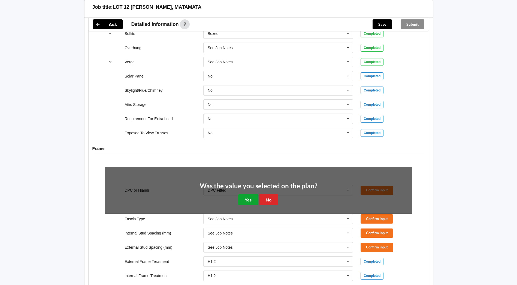
click at [251, 194] on button "Yes" at bounding box center [248, 199] width 20 height 11
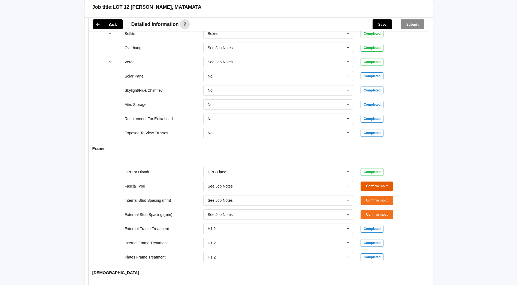
click at [388, 183] on button "Confirm input" at bounding box center [377, 185] width 32 height 9
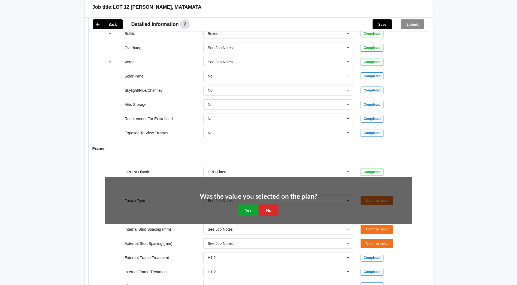
click at [251, 204] on button "Yes" at bounding box center [248, 209] width 20 height 11
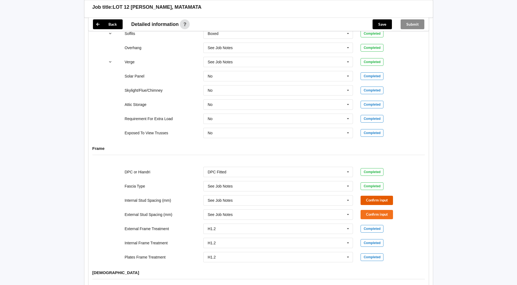
click at [376, 195] on button "Confirm input" at bounding box center [377, 199] width 32 height 9
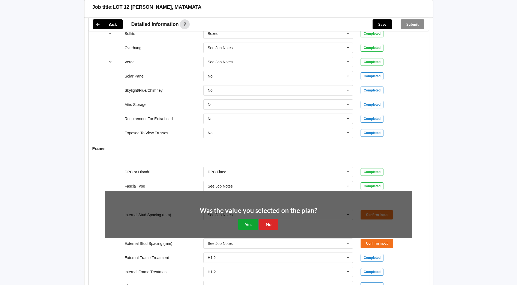
click at [248, 218] on button "Yes" at bounding box center [248, 223] width 20 height 11
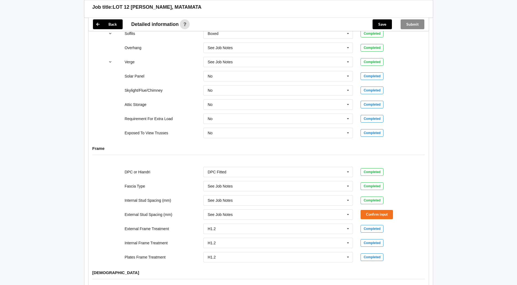
click at [397, 210] on div "Confirm input" at bounding box center [387, 214] width 52 height 9
click at [363, 210] on button "Confirm input" at bounding box center [377, 214] width 32 height 9
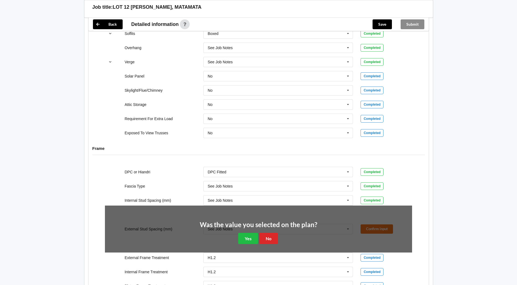
click at [241, 240] on div "Was the value you selected on the plan? Yes No" at bounding box center [258, 232] width 307 height 55
click at [242, 237] on button "Yes" at bounding box center [248, 237] width 20 height 11
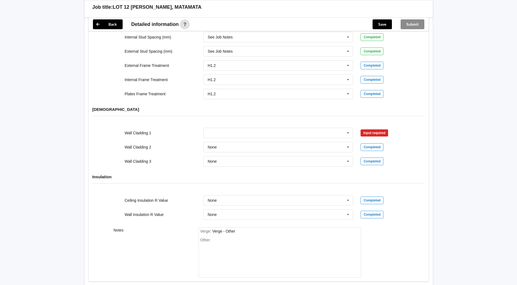
scroll to position [600, 0]
click at [349, 127] on icon at bounding box center [348, 132] width 8 height 10
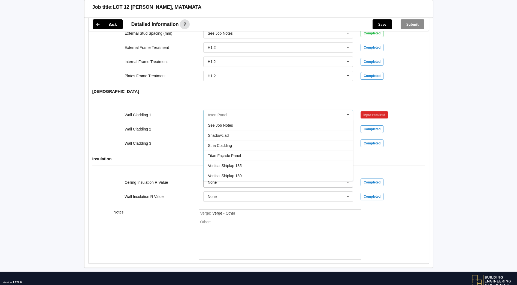
scroll to position [626, 0]
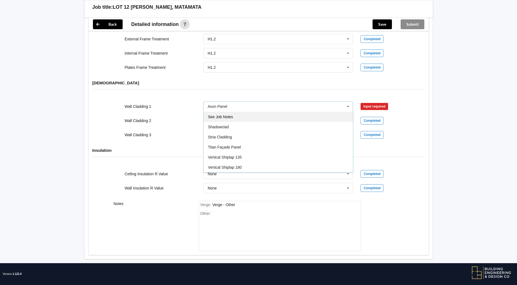
click at [240, 112] on div "See Job Notes" at bounding box center [278, 116] width 149 height 10
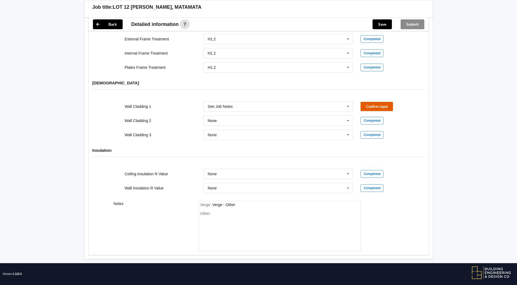
click at [378, 102] on button "Confirm input" at bounding box center [377, 106] width 32 height 9
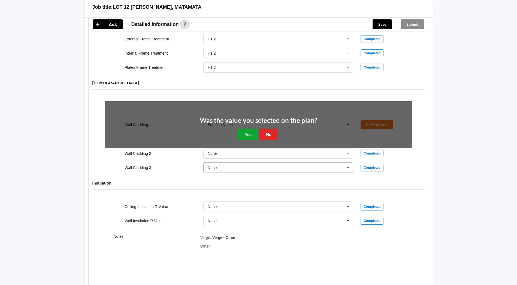
click at [248, 129] on button "Yes" at bounding box center [248, 133] width 20 height 11
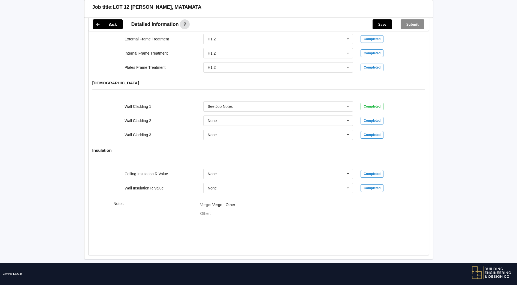
click at [233, 211] on div "Other:" at bounding box center [279, 230] width 159 height 38
drag, startPoint x: 240, startPoint y: 221, endPoint x: 187, endPoint y: 223, distance: 52.7
click at [187, 223] on div "Notes Verge : Verge - Other Other: all facias are coloursteel all ceilings' bat…" at bounding box center [259, 226] width 340 height 58
click at [213, 226] on div "Other: all facias are coloursteel all ceilings' battens are steel brick and lin…" at bounding box center [279, 230] width 159 height 38
click at [216, 223] on div "all facias are coloursteel all ceilings' battens are steel brick and linea obli…" at bounding box center [224, 223] width 48 height 14
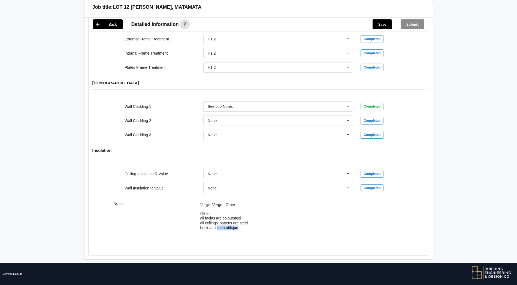
drag, startPoint x: 216, startPoint y: 223, endPoint x: 244, endPoint y: 223, distance: 27.3
click at [244, 223] on div "Other: all facias are coloursteel all ceilings' battens are steel brick and lin…" at bounding box center [279, 230] width 159 height 38
click at [223, 223] on div "all facias are coloursteel all ceilings' battens are steel brick and linea obli…" at bounding box center [224, 223] width 48 height 14
click at [215, 223] on div "all facias are coloursteel all ceilings' battens are steel brick and linea obli…" at bounding box center [224, 223] width 48 height 14
click at [297, 225] on div "Other: all facias are coloursteel all ceilings' battens are steel brick and ced…" at bounding box center [279, 230] width 159 height 38
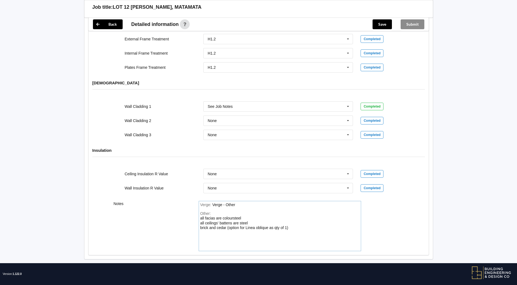
click at [258, 223] on div "all facias are coloursteel all ceilings' battens are steel brick and cedar (opt…" at bounding box center [244, 223] width 88 height 14
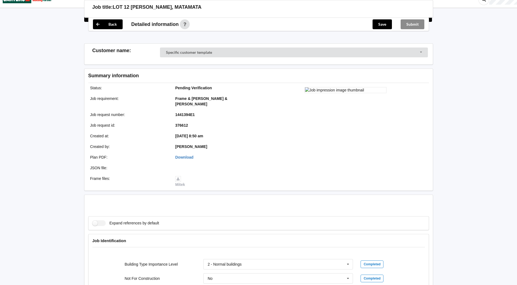
scroll to position [0, 0]
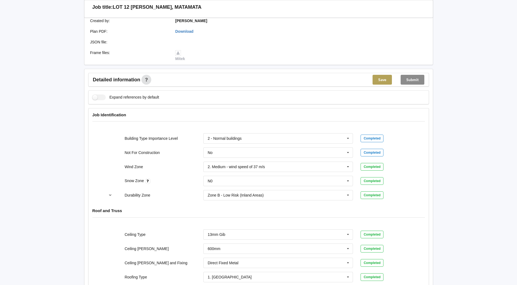
click at [380, 75] on button "Save" at bounding box center [382, 80] width 19 height 10
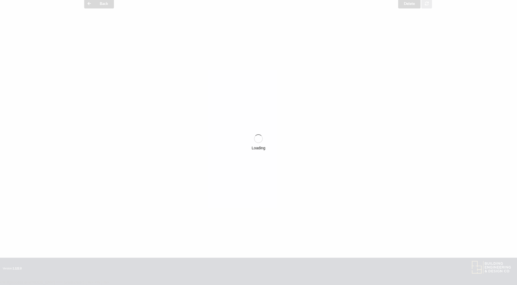
scroll to position [136, 0]
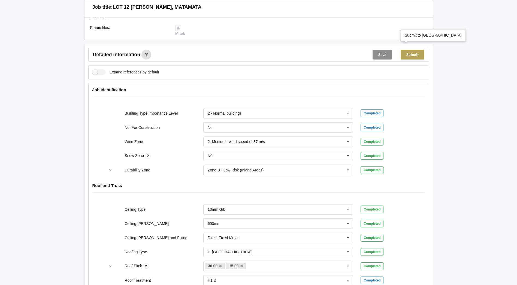
click at [415, 50] on button "Submit" at bounding box center [413, 55] width 24 height 10
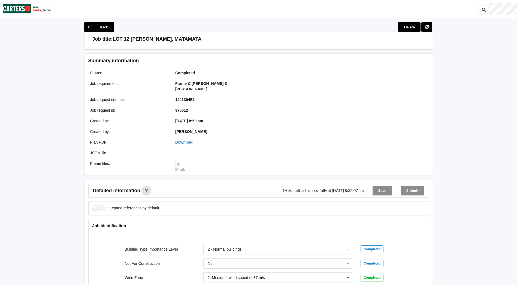
scroll to position [0, 0]
